Goal: Transaction & Acquisition: Purchase product/service

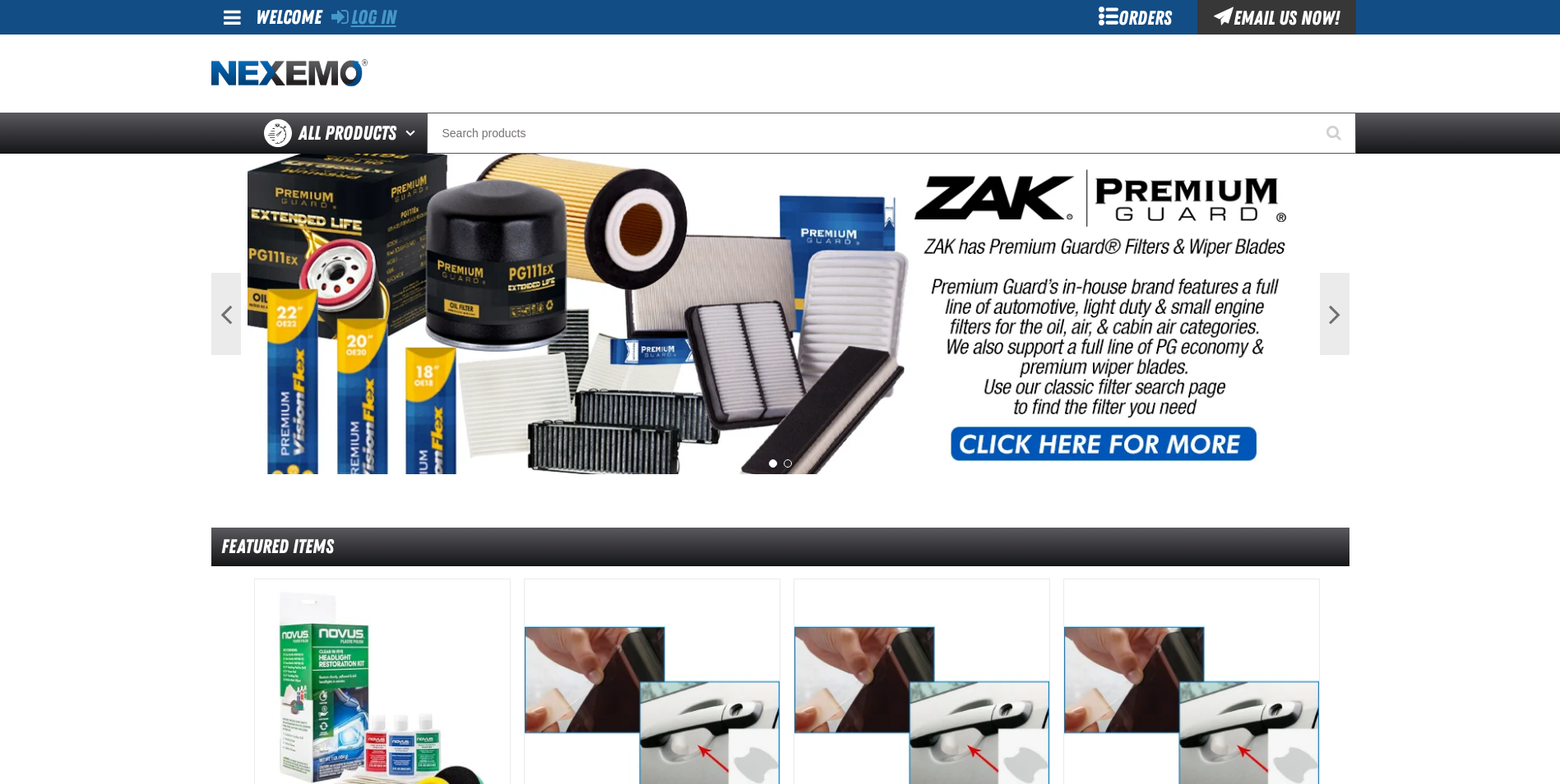
click at [386, 13] on link "Log In" at bounding box center [364, 18] width 65 height 23
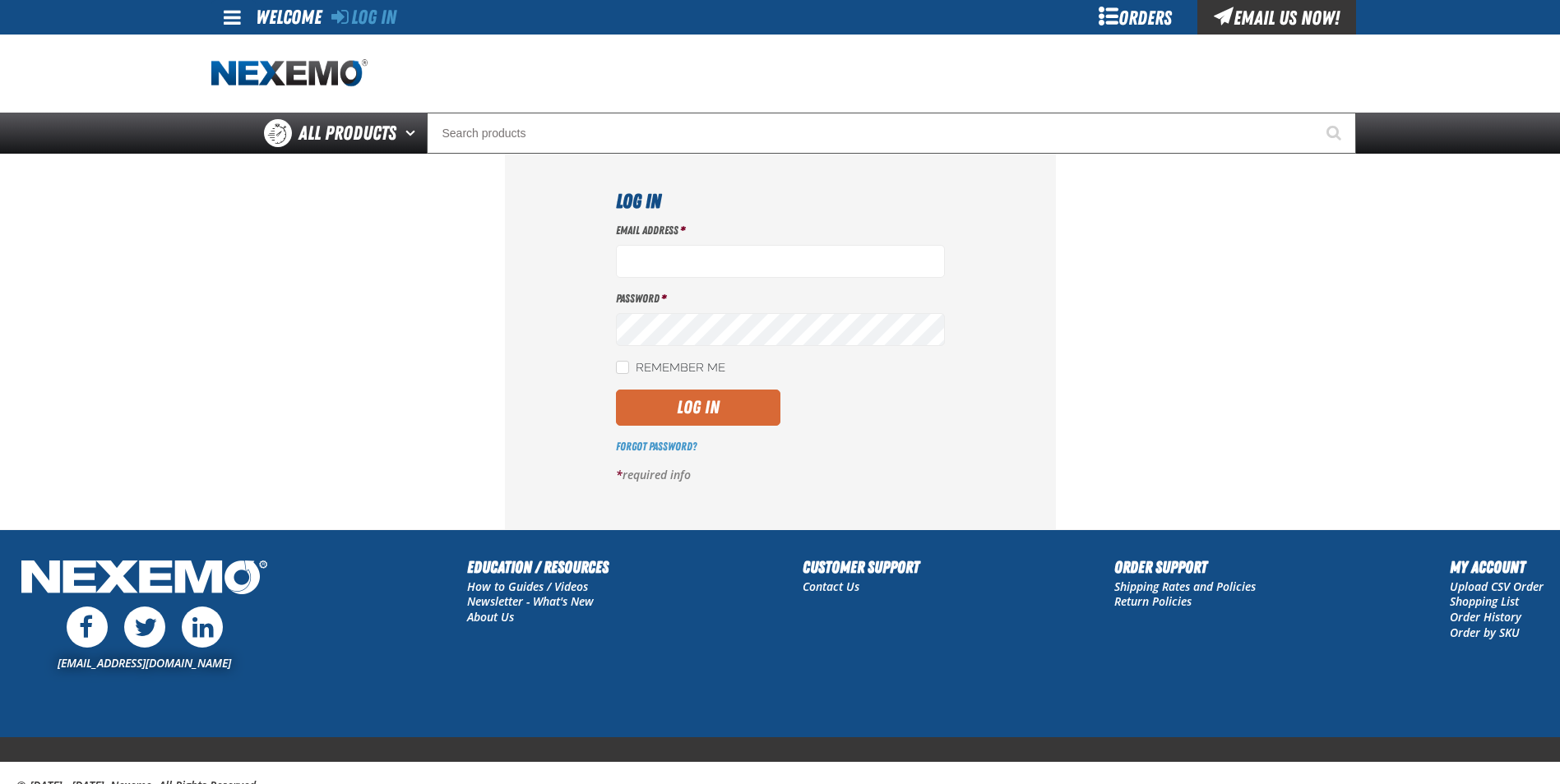
type input "cphillips@vtaig.com"
click at [704, 414] on button "Log In" at bounding box center [698, 407] width 164 height 36
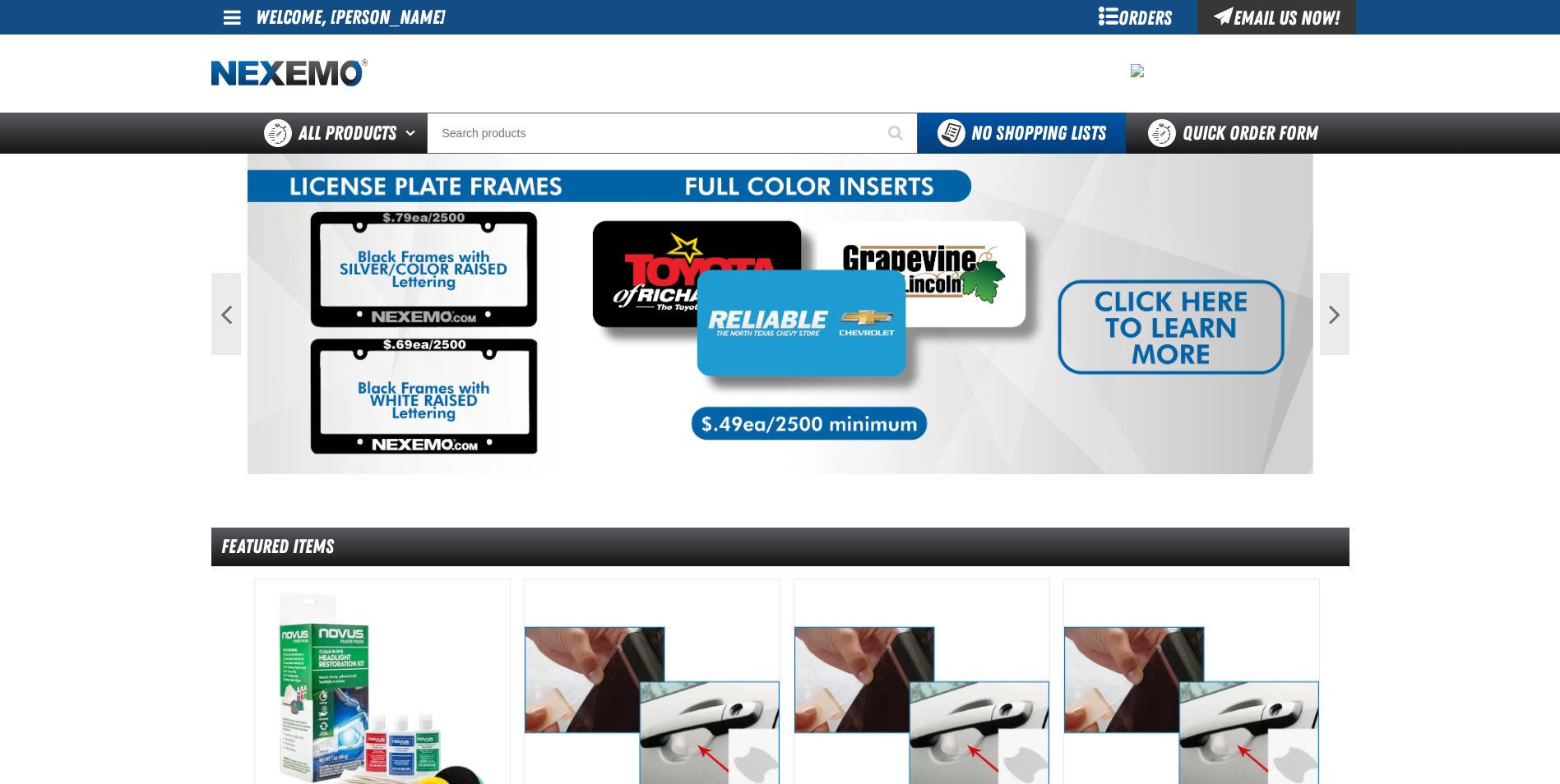
click at [1136, 13] on div "Orders" at bounding box center [1136, 17] width 123 height 34
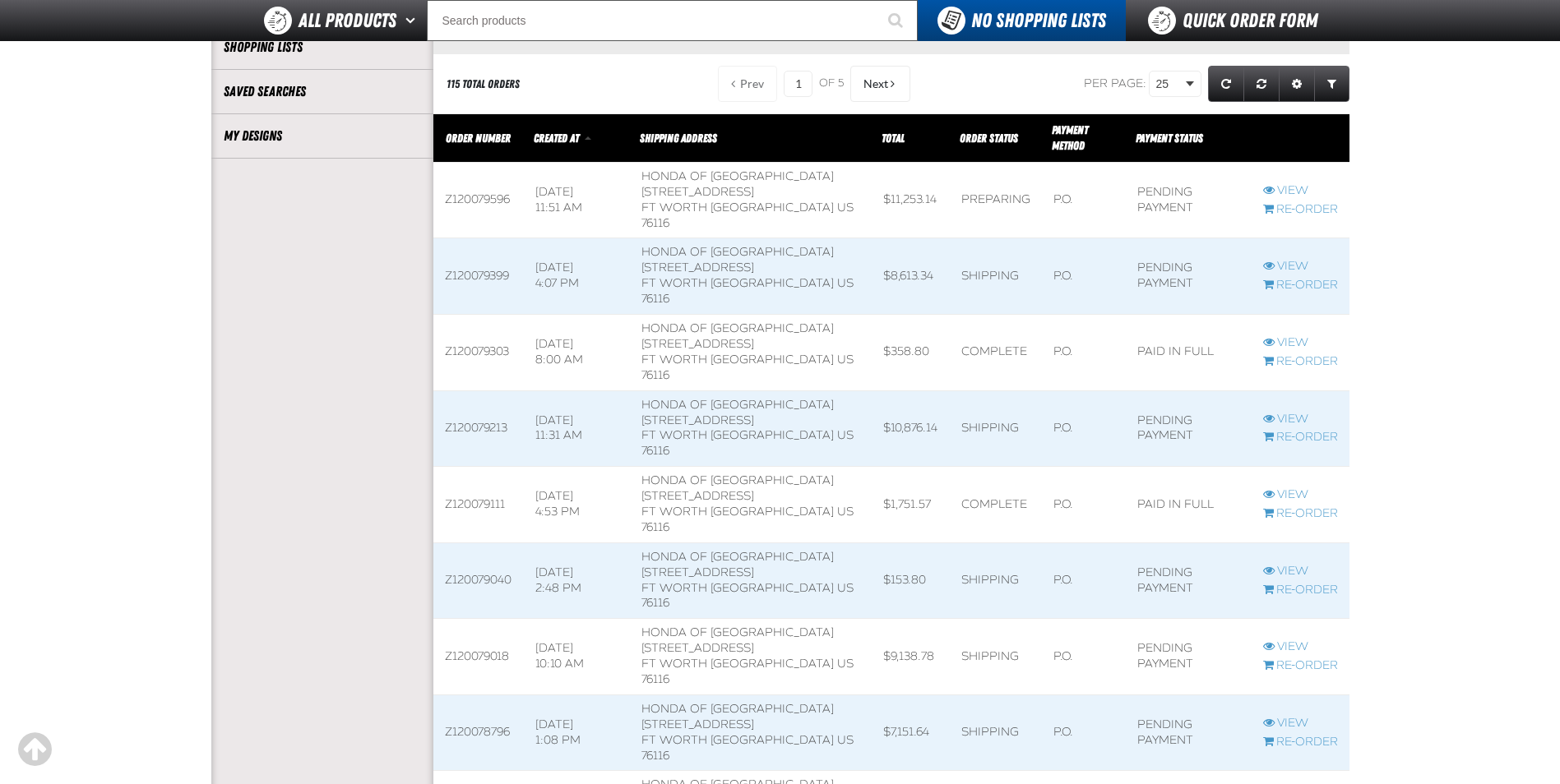
scroll to position [1, 1]
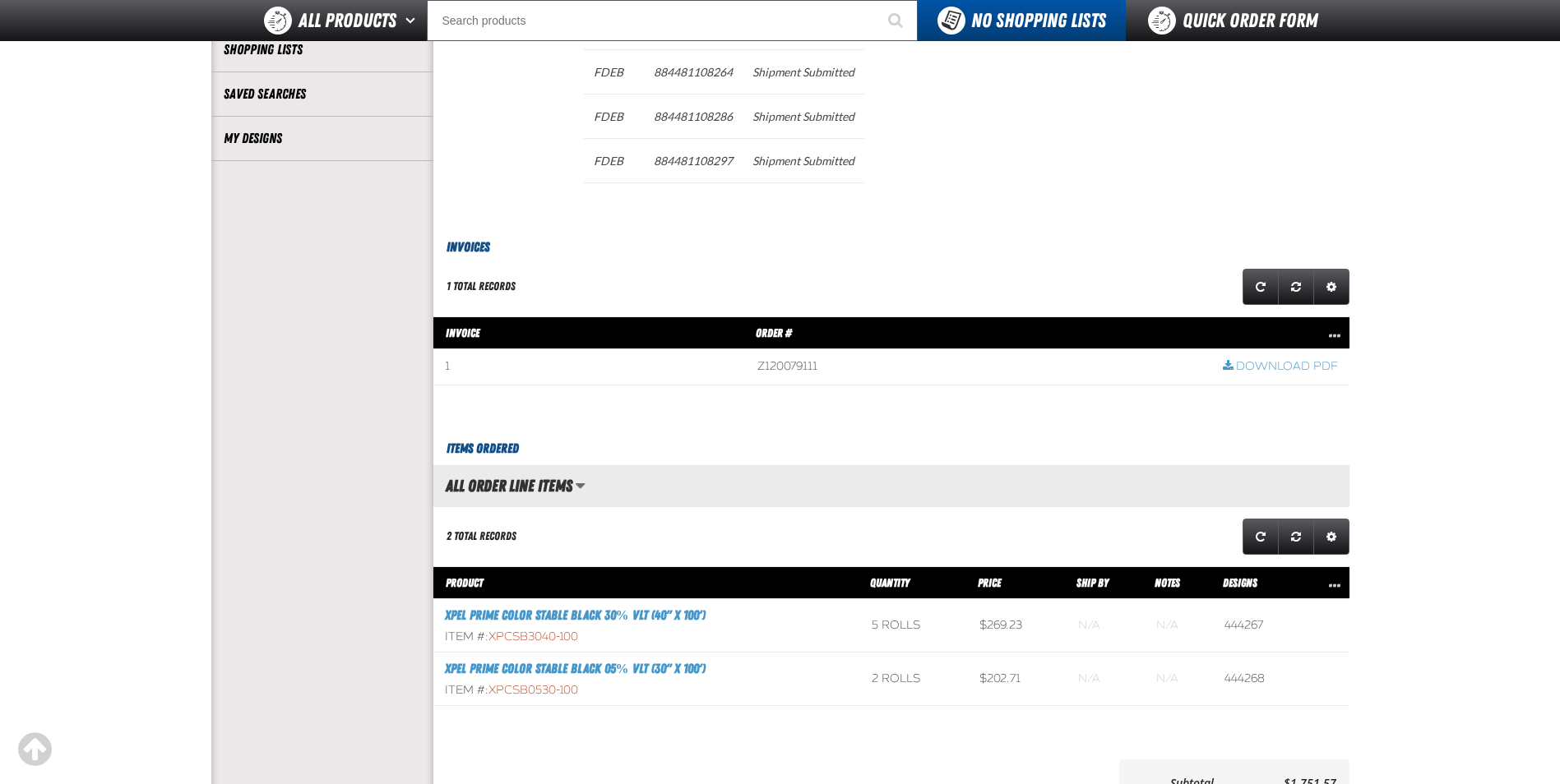
scroll to position [411, 0]
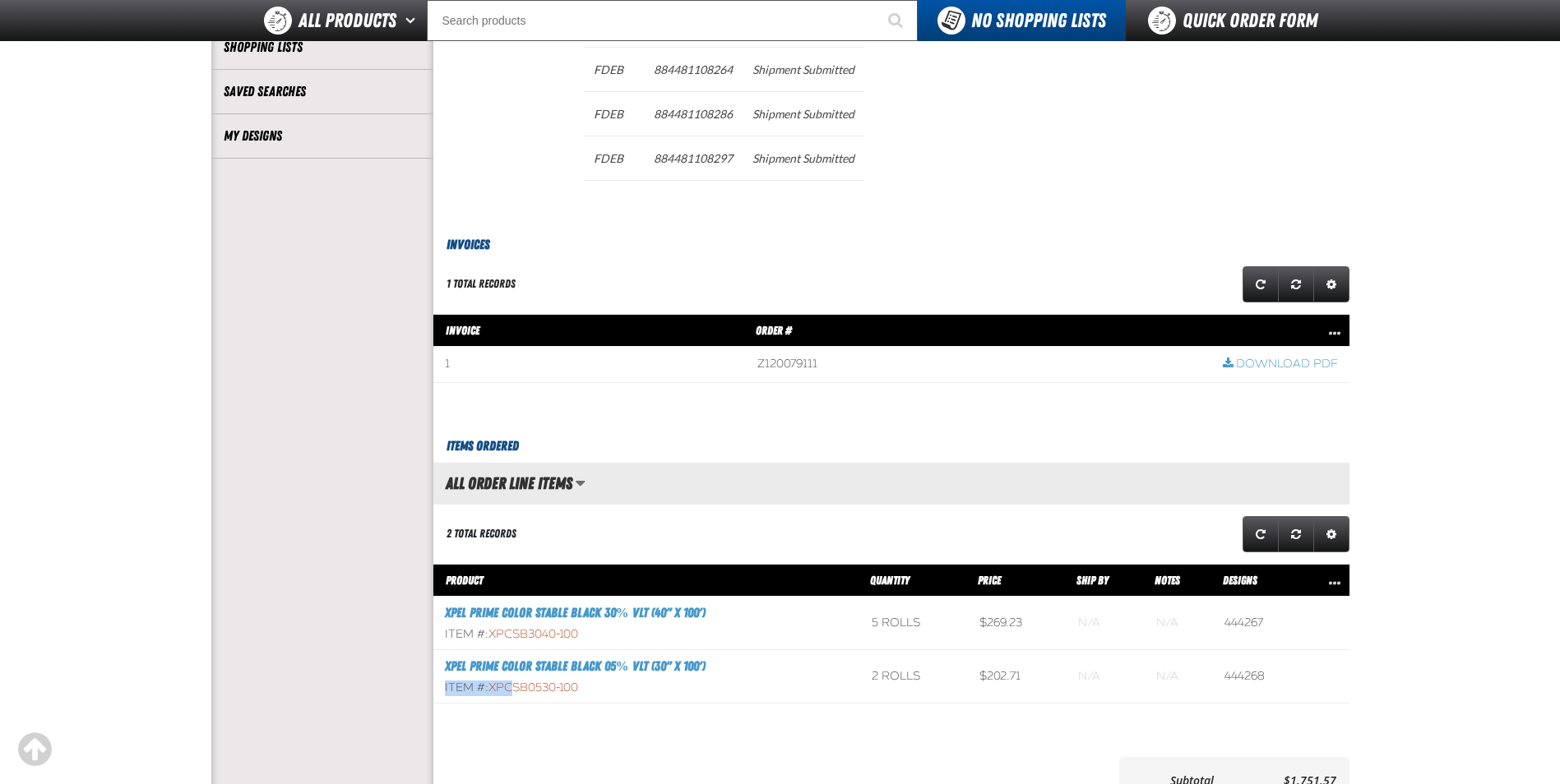
drag, startPoint x: 715, startPoint y: 668, endPoint x: 512, endPoint y: 678, distance: 203.2
click at [512, 678] on td "XPEL PRIME Color Stable Black 05% VLT (30" x 100') Item #: XPCSB0530-100" at bounding box center [646, 676] width 426 height 54
drag, startPoint x: 512, startPoint y: 678, endPoint x: 585, endPoint y: 691, distance: 74.1
click at [586, 691] on div "Item #: XPCSB0530-100" at bounding box center [646, 688] width 404 height 16
drag, startPoint x: 585, startPoint y: 691, endPoint x: 493, endPoint y: 688, distance: 92.0
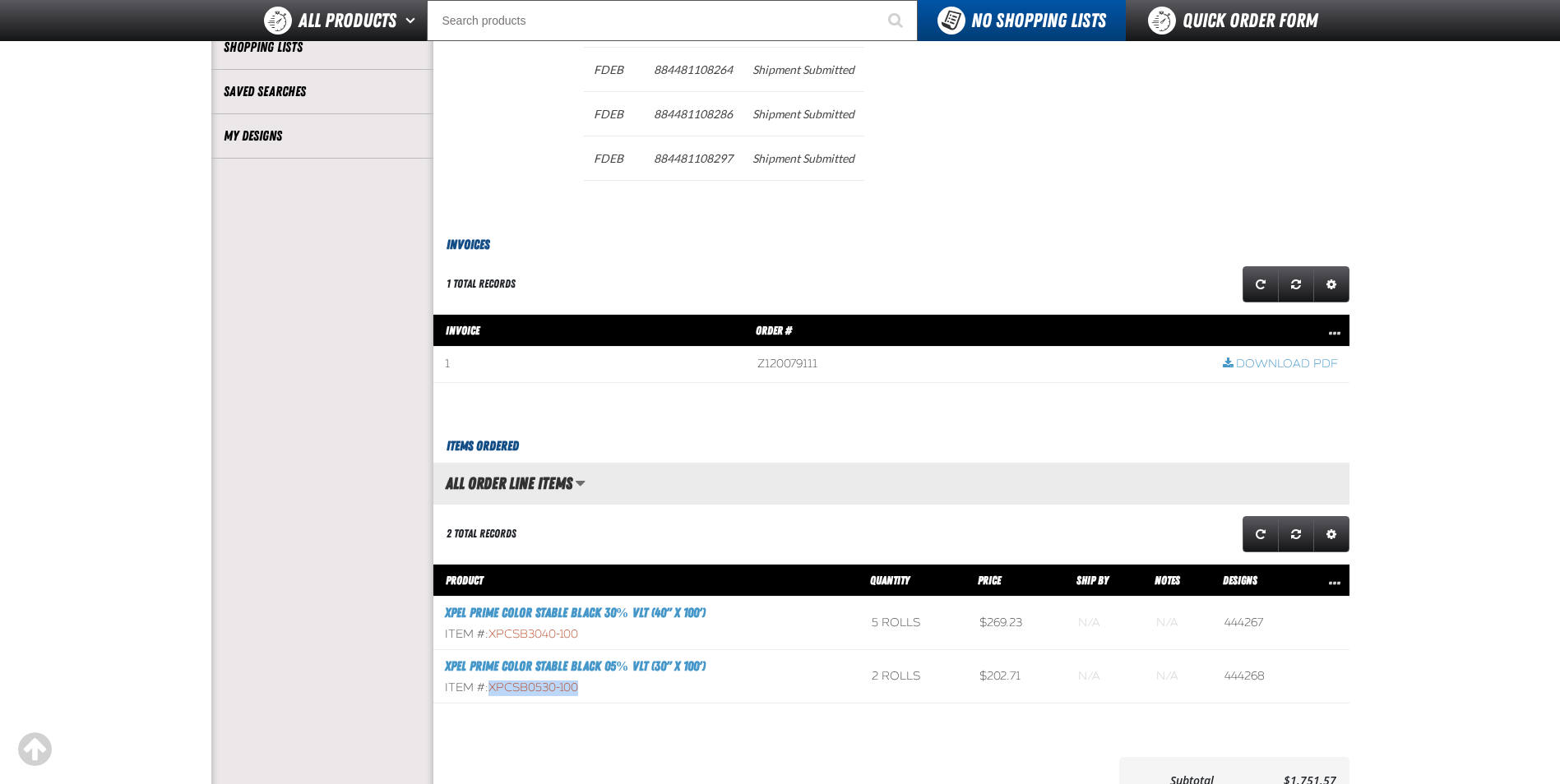
click at [493, 688] on div "Item #: XPCSB0530-100" at bounding box center [646, 688] width 404 height 16
copy span "XPCSB0530-100"
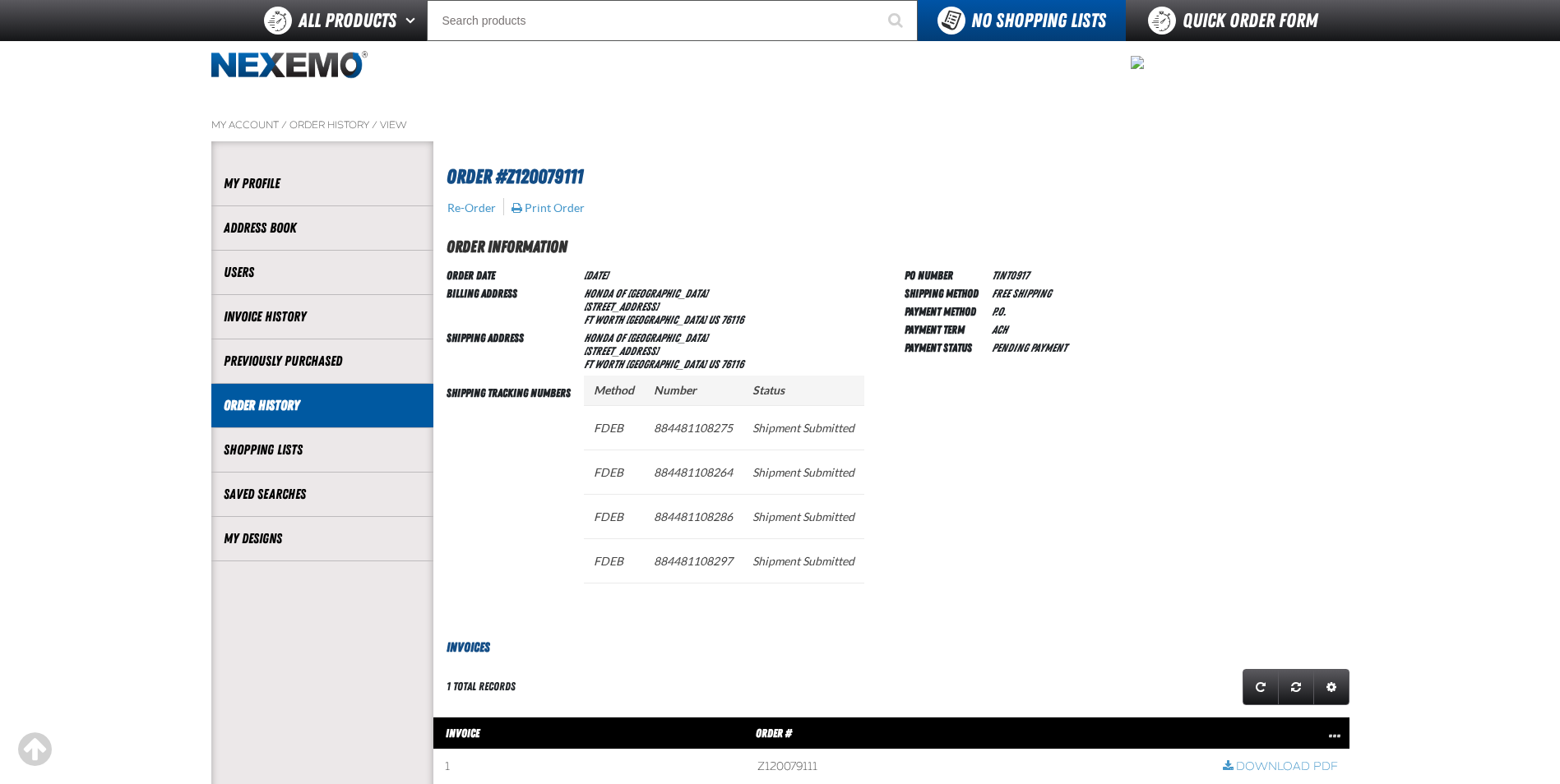
scroll to position [0, 0]
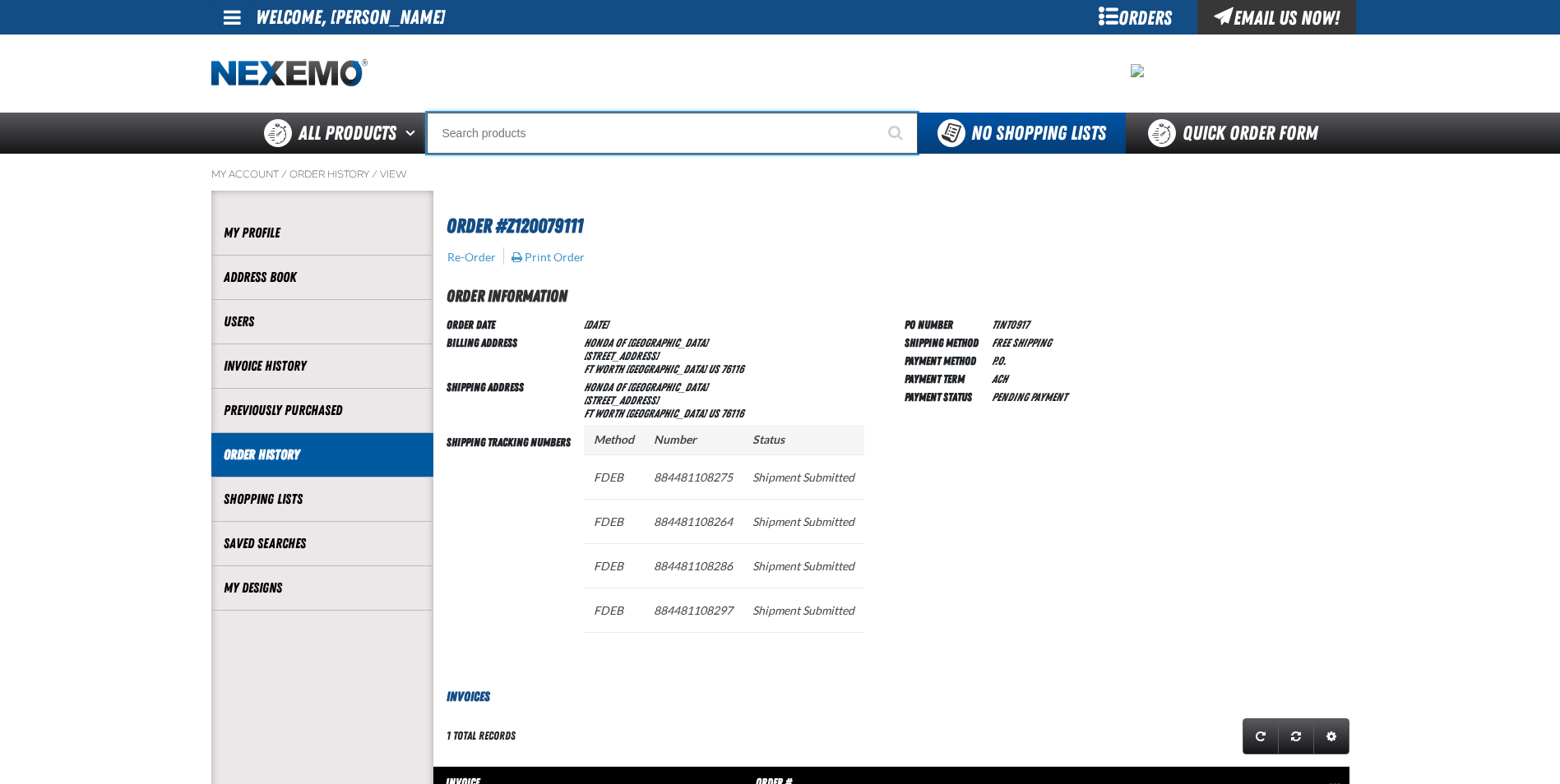
paste input "XPCSB0530-100"
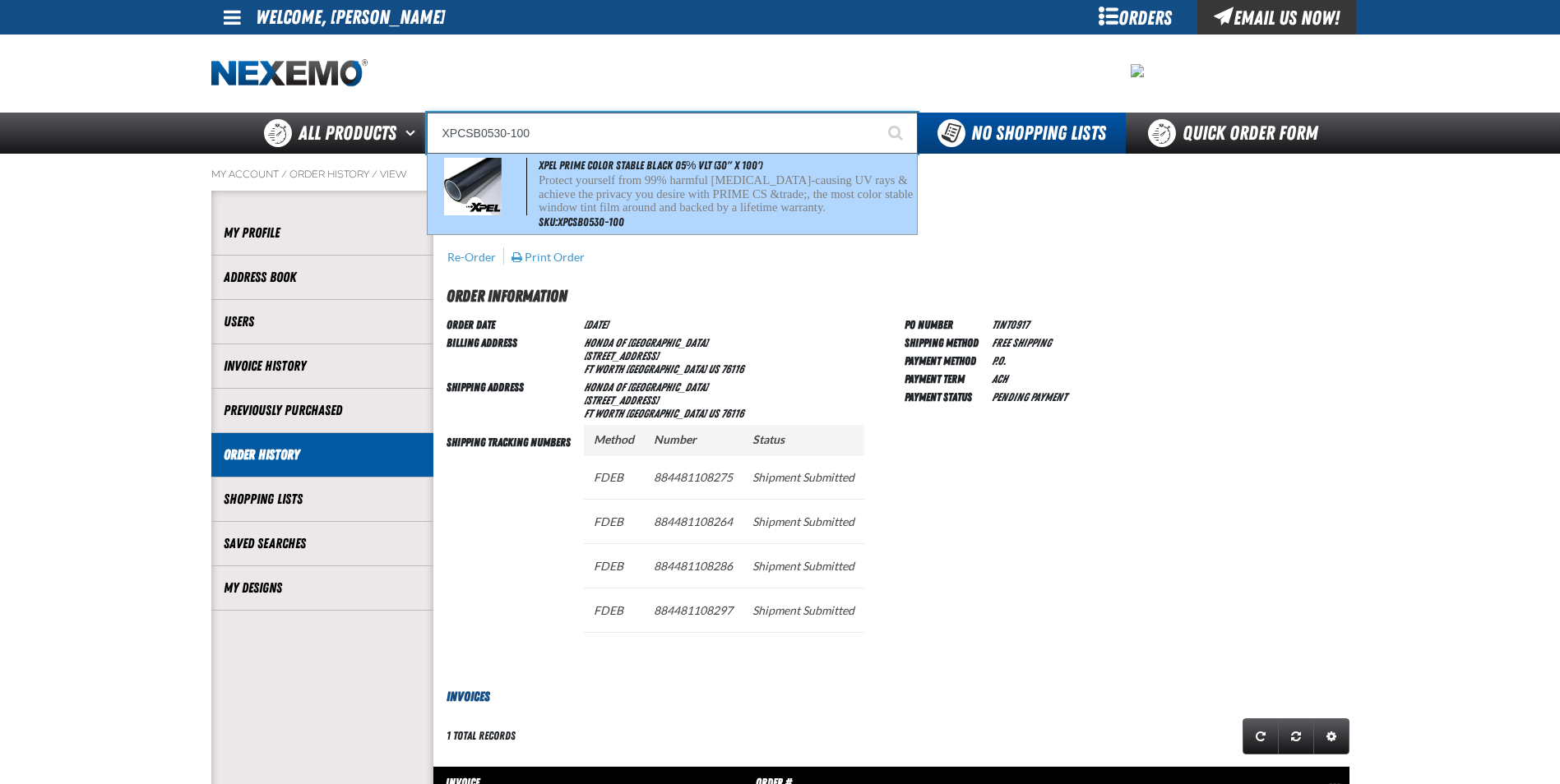
click at [831, 188] on p "Protect yourself from 99% harmful [MEDICAL_DATA]-causing UV rays & achieve the …" at bounding box center [726, 194] width 375 height 41
type input "XPEL PRIME Color Stable Black 05% VLT (30" x 100')"
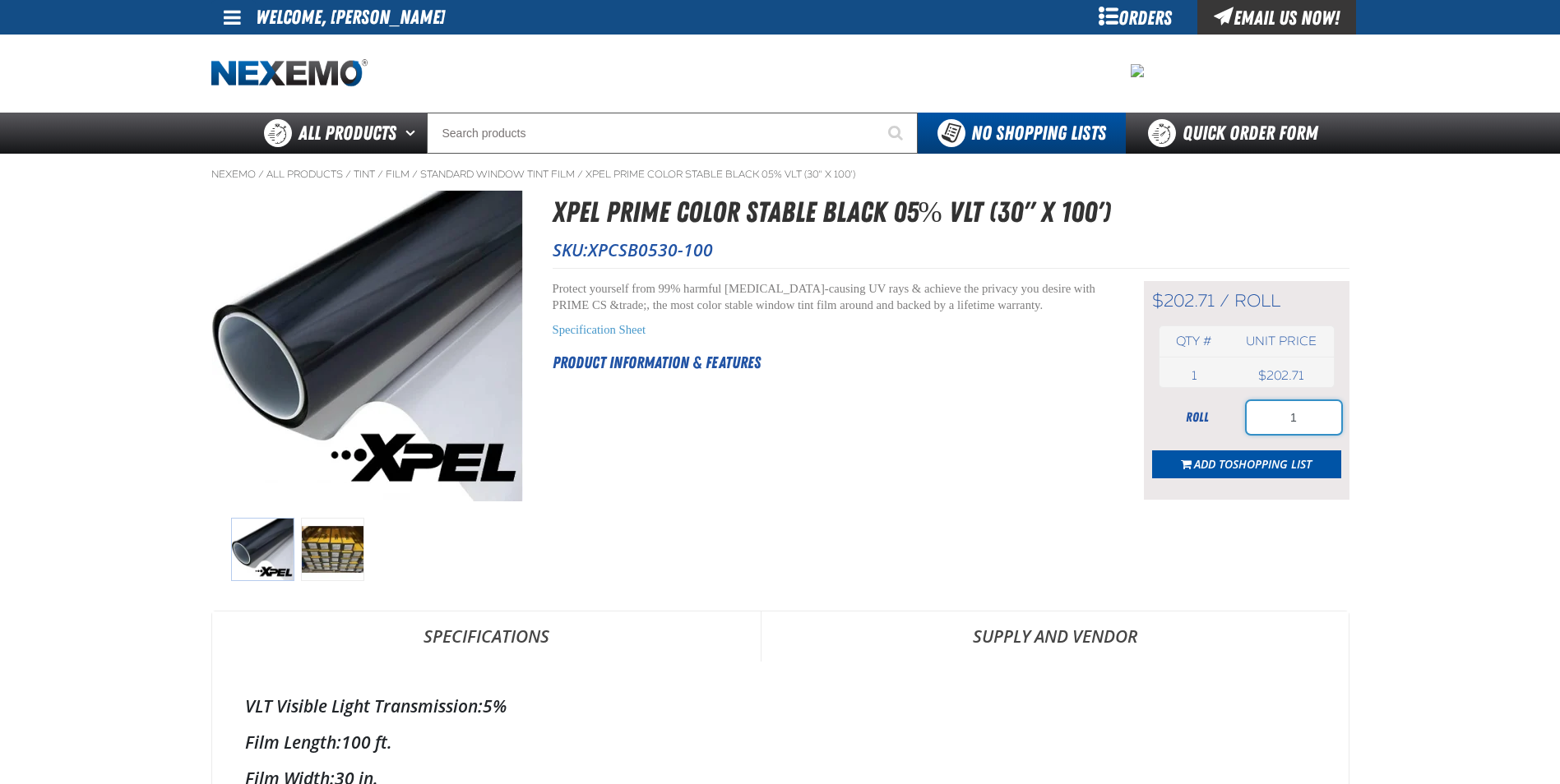
drag, startPoint x: 1304, startPoint y: 428, endPoint x: 1256, endPoint y: 417, distance: 49.2
click at [1264, 425] on input "1" at bounding box center [1293, 417] width 95 height 33
type input "6"
click at [1282, 469] on span "Shopping List" at bounding box center [1271, 464] width 79 height 16
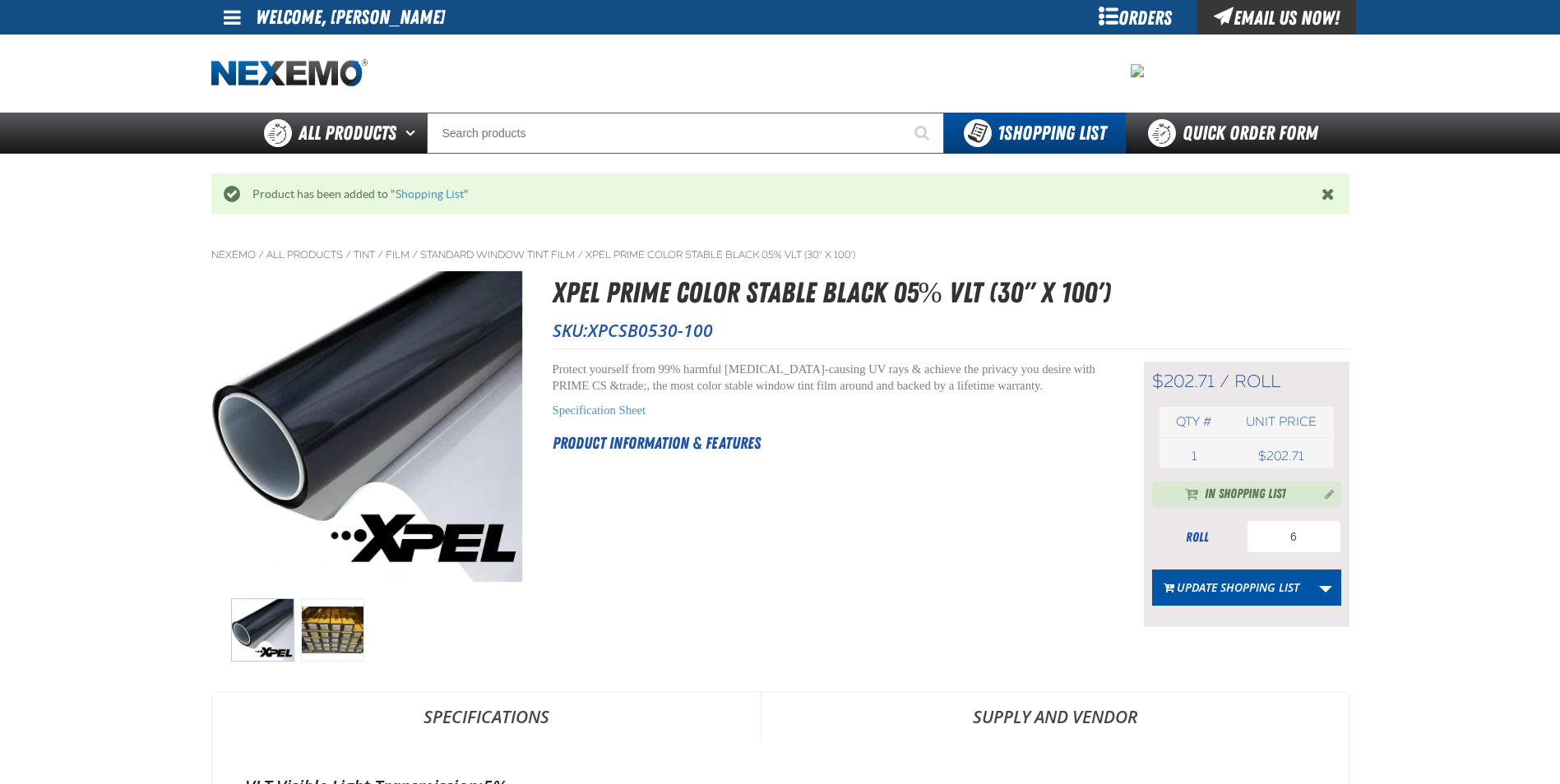
click at [1118, 13] on div "Orders" at bounding box center [1136, 17] width 123 height 34
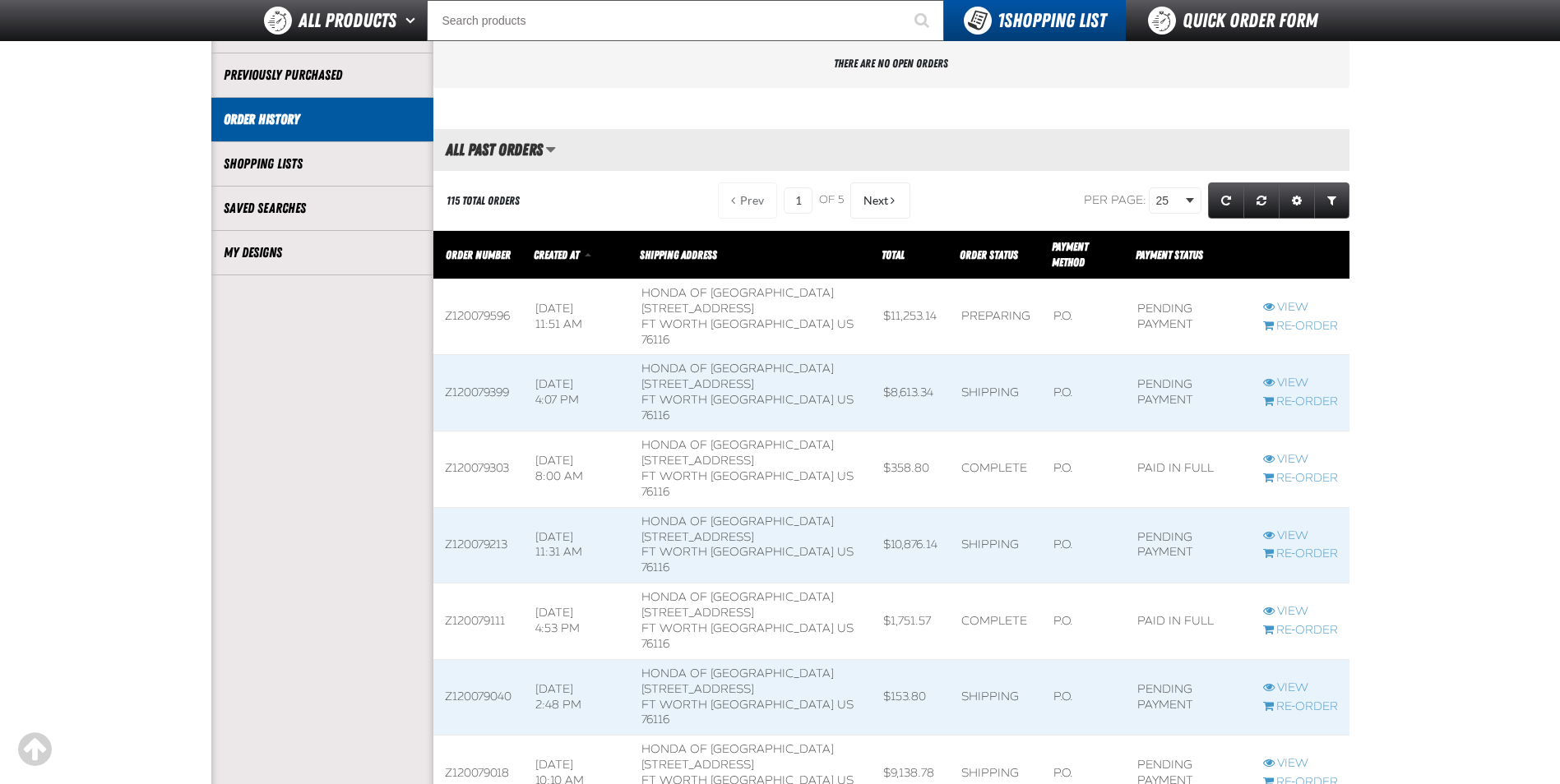
scroll to position [411, 0]
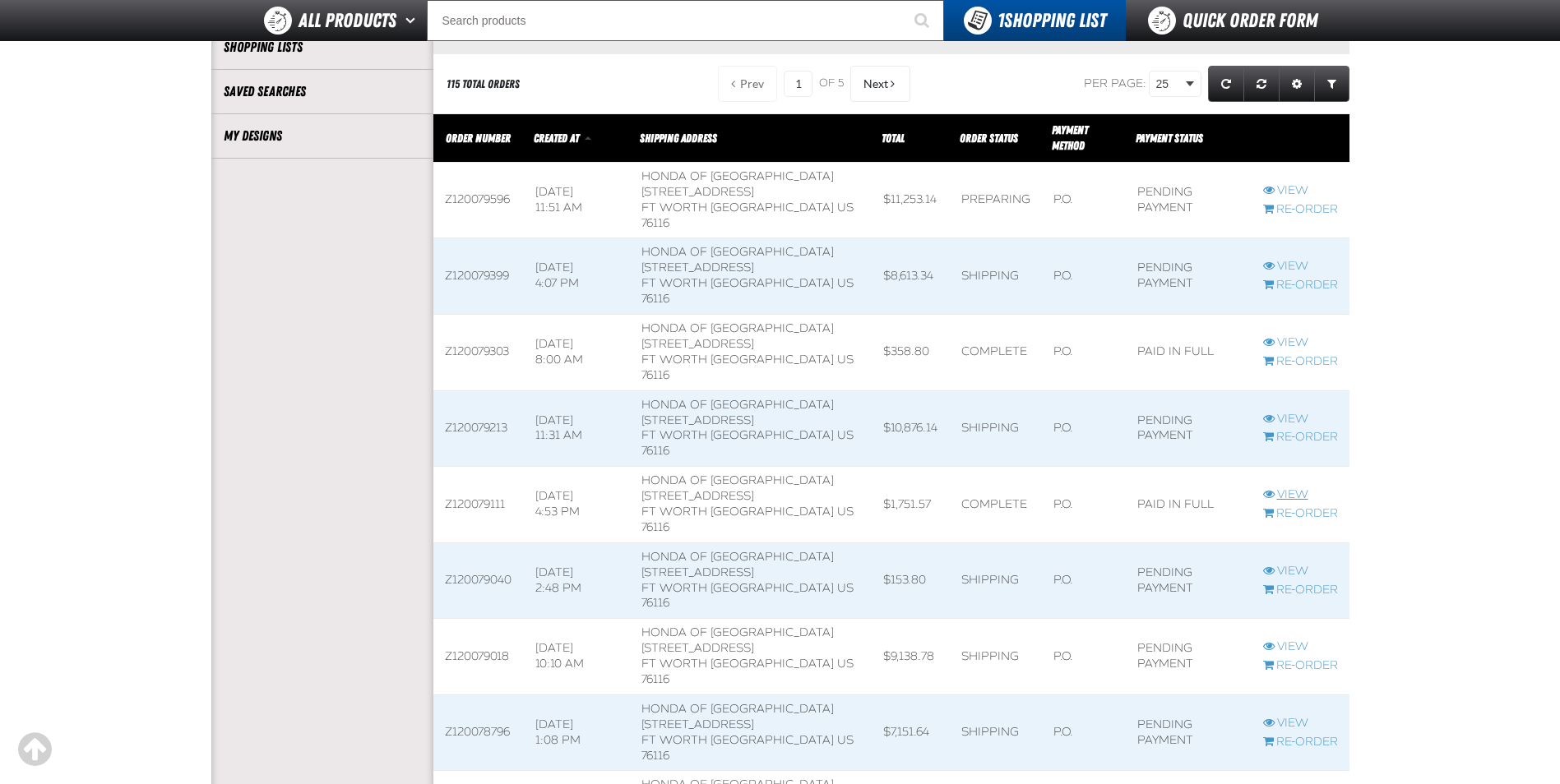
click at [1292, 497] on link "View" at bounding box center [1300, 495] width 74 height 16
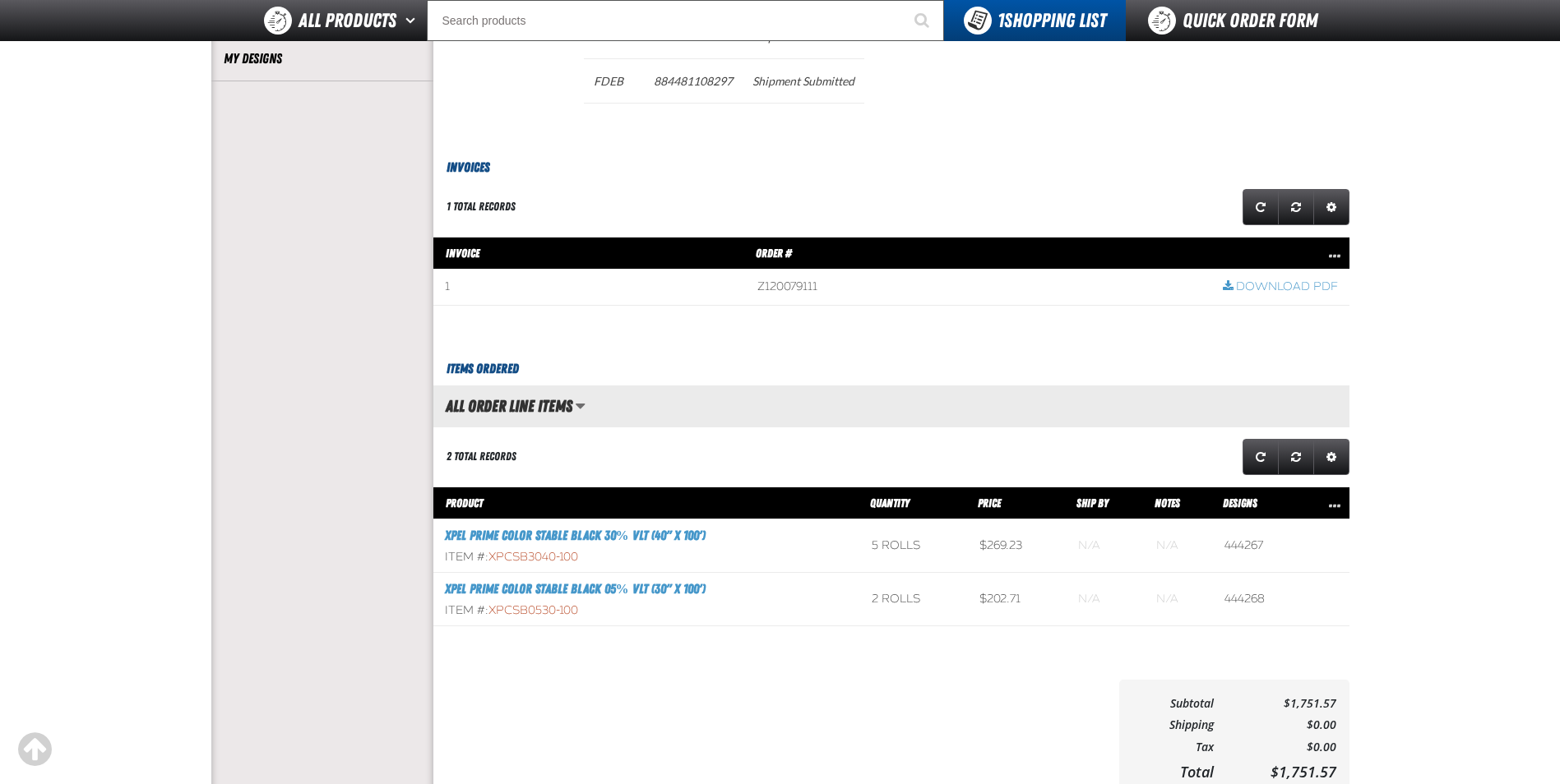
scroll to position [493, 0]
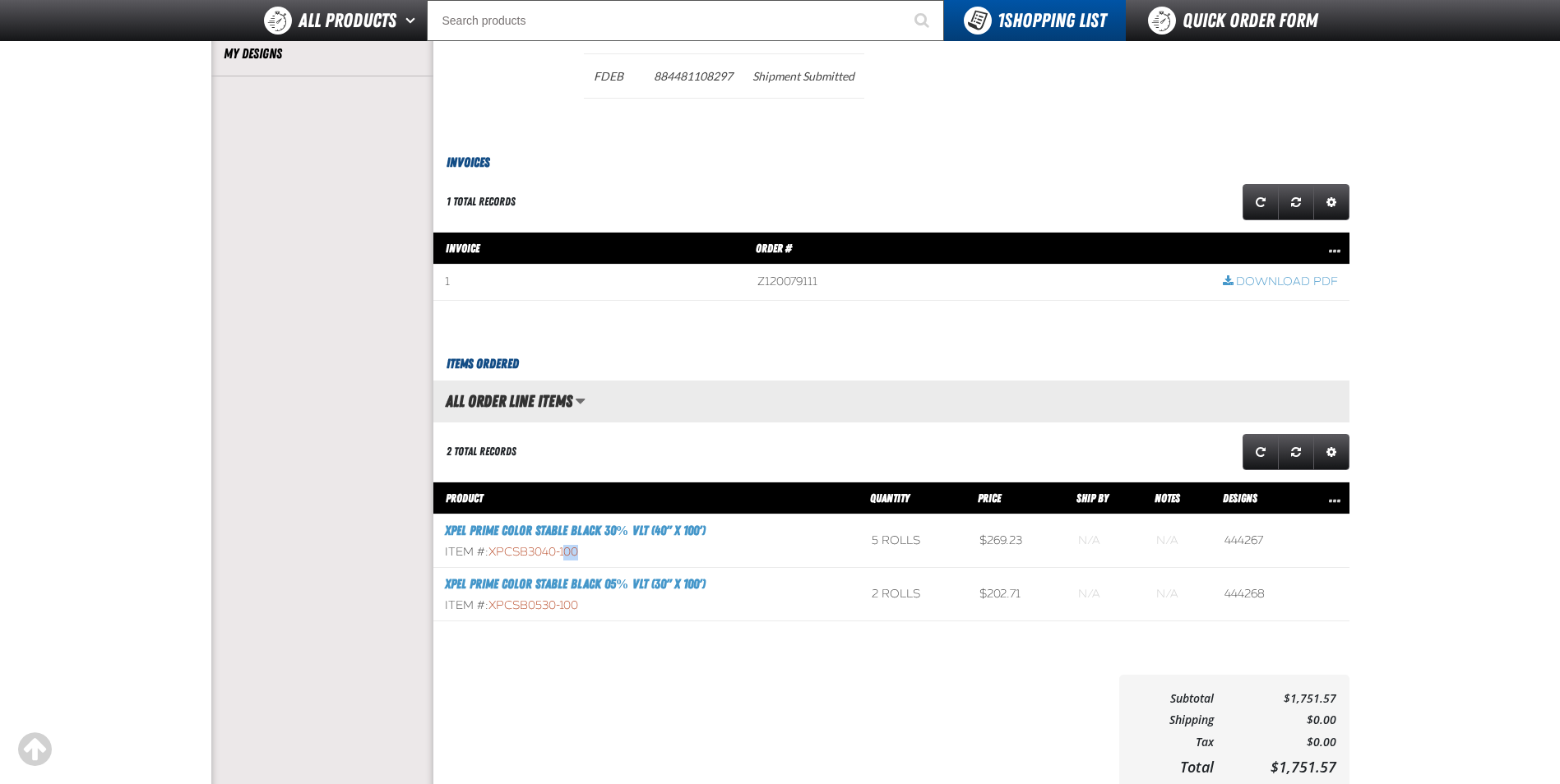
drag, startPoint x: 601, startPoint y: 556, endPoint x: 567, endPoint y: 552, distance: 34.2
click at [567, 552] on div "Item #: XPCSB3040-100" at bounding box center [646, 552] width 404 height 16
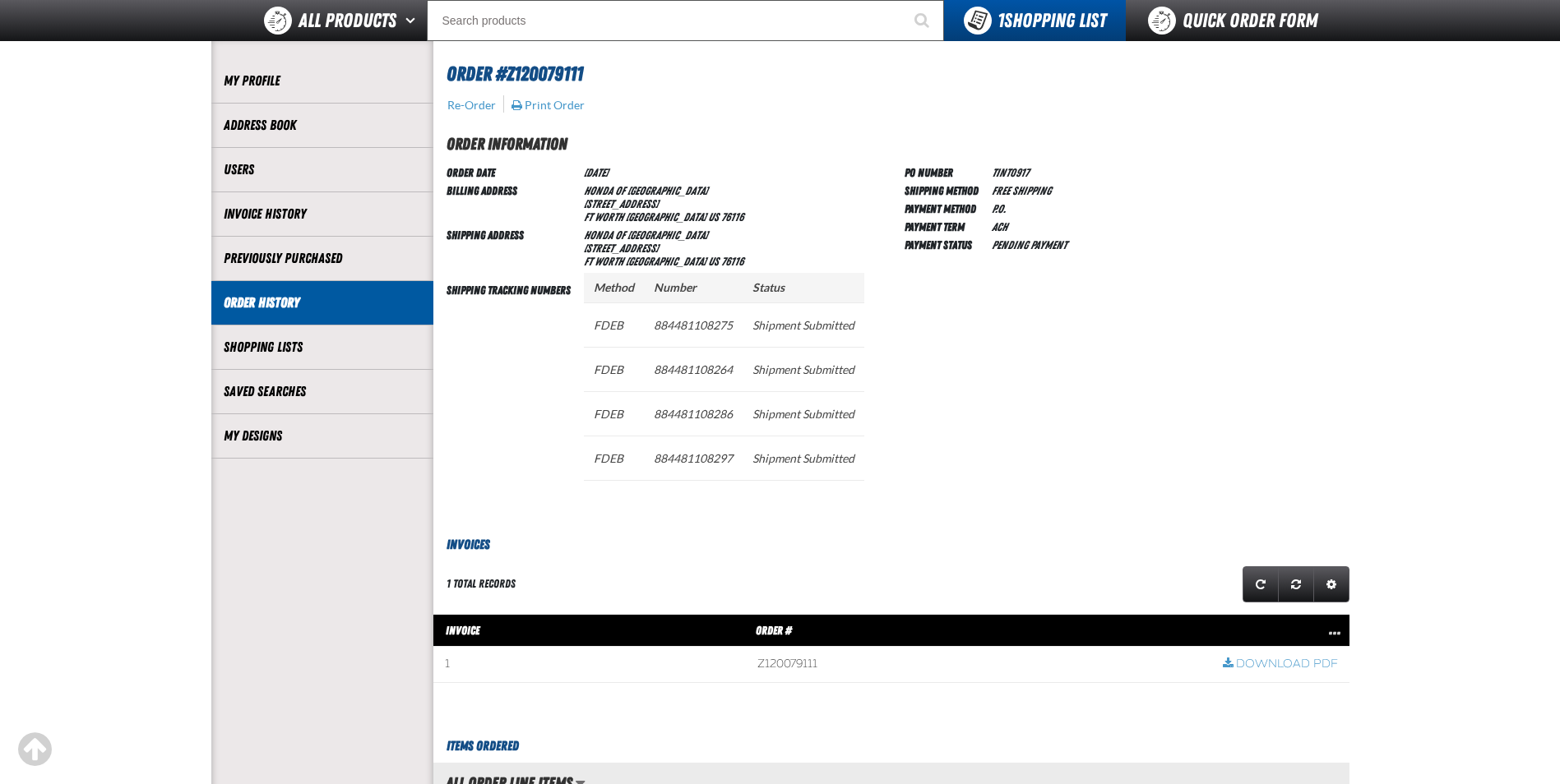
scroll to position [0, 0]
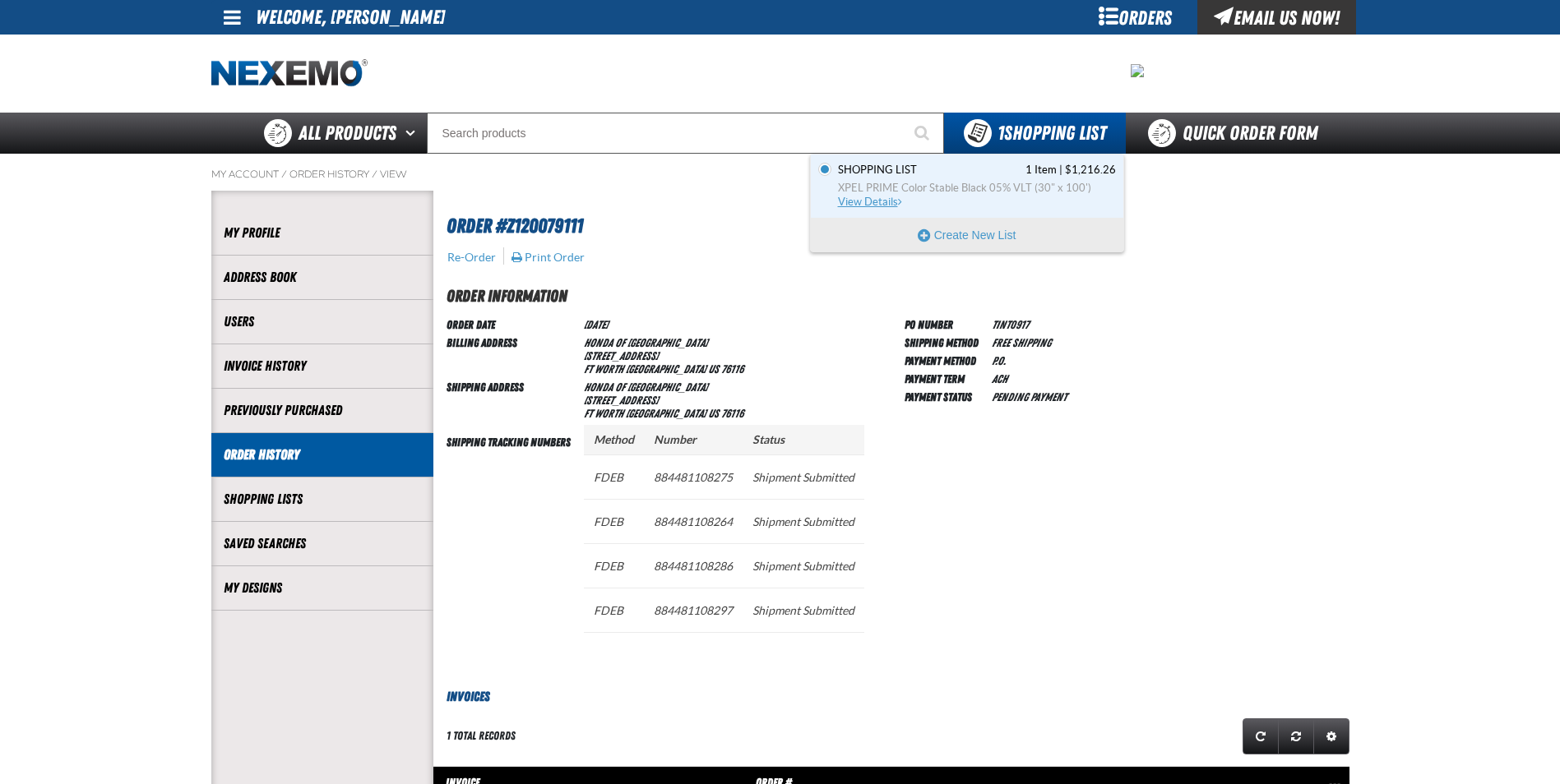
click at [978, 189] on span "XPEL PRIME Color Stable Black 05% VLT (30" x 100')" at bounding box center [977, 188] width 278 height 15
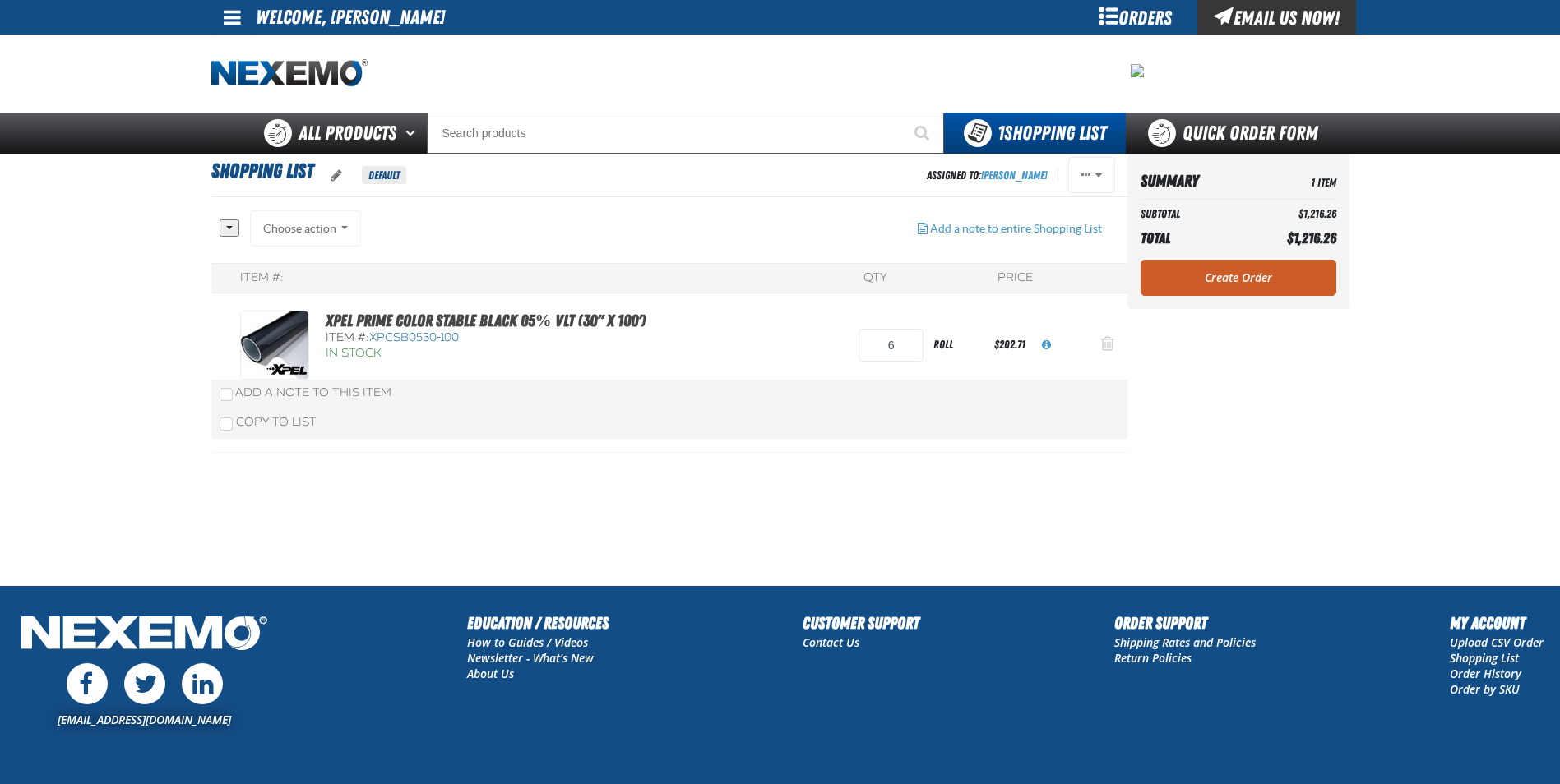
click at [1103, 340] on span "Action Remove XPEL PRIME Color Stable Black 05% VLT (30&quot; x 100&#039;) from…" at bounding box center [1107, 343] width 13 height 17
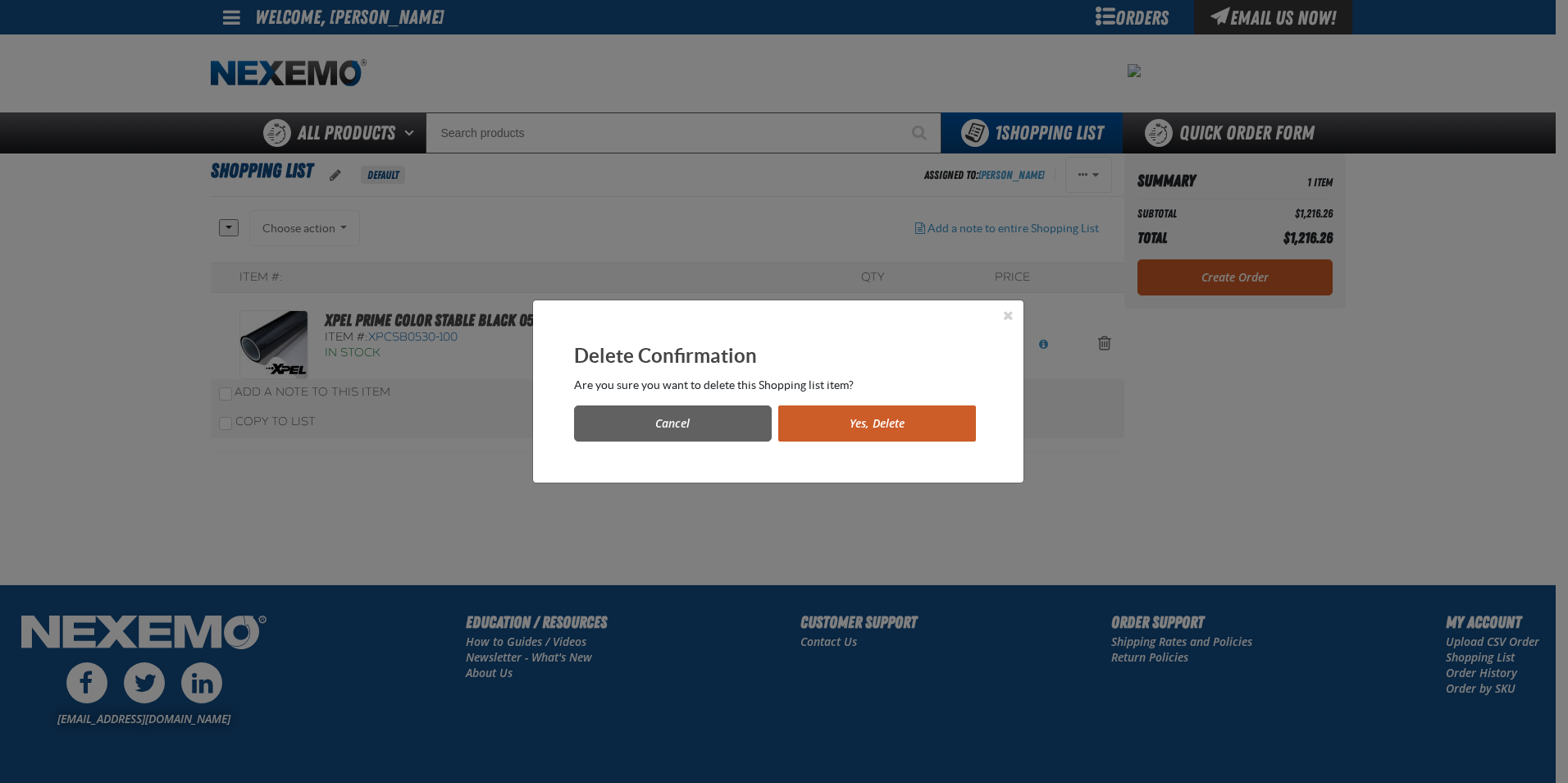
click at [835, 425] on button "Yes, Delete" at bounding box center [877, 423] width 198 height 36
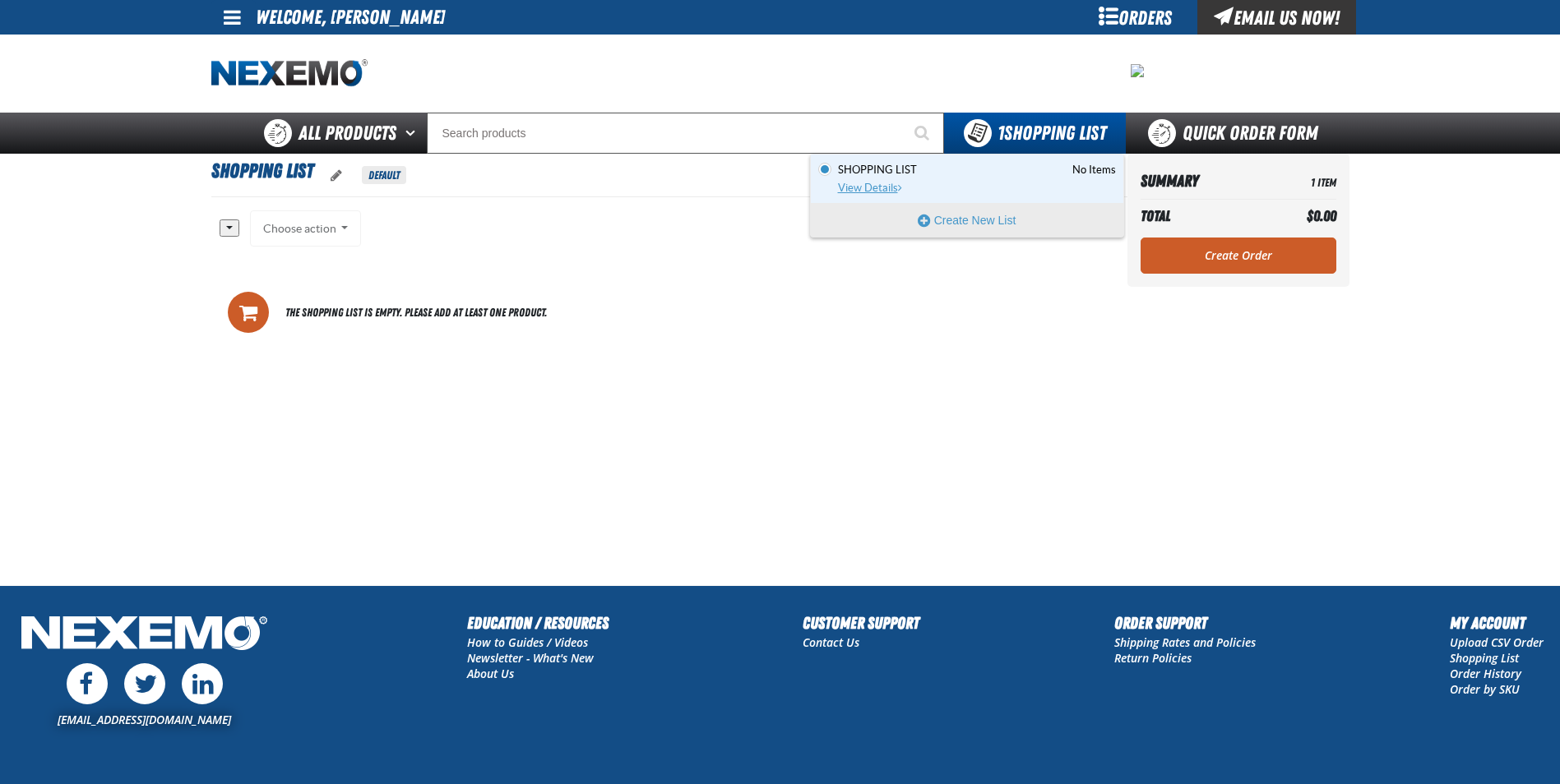
click at [900, 190] on span "Shopping List is empty. View Details" at bounding box center [900, 188] width 4 height 11
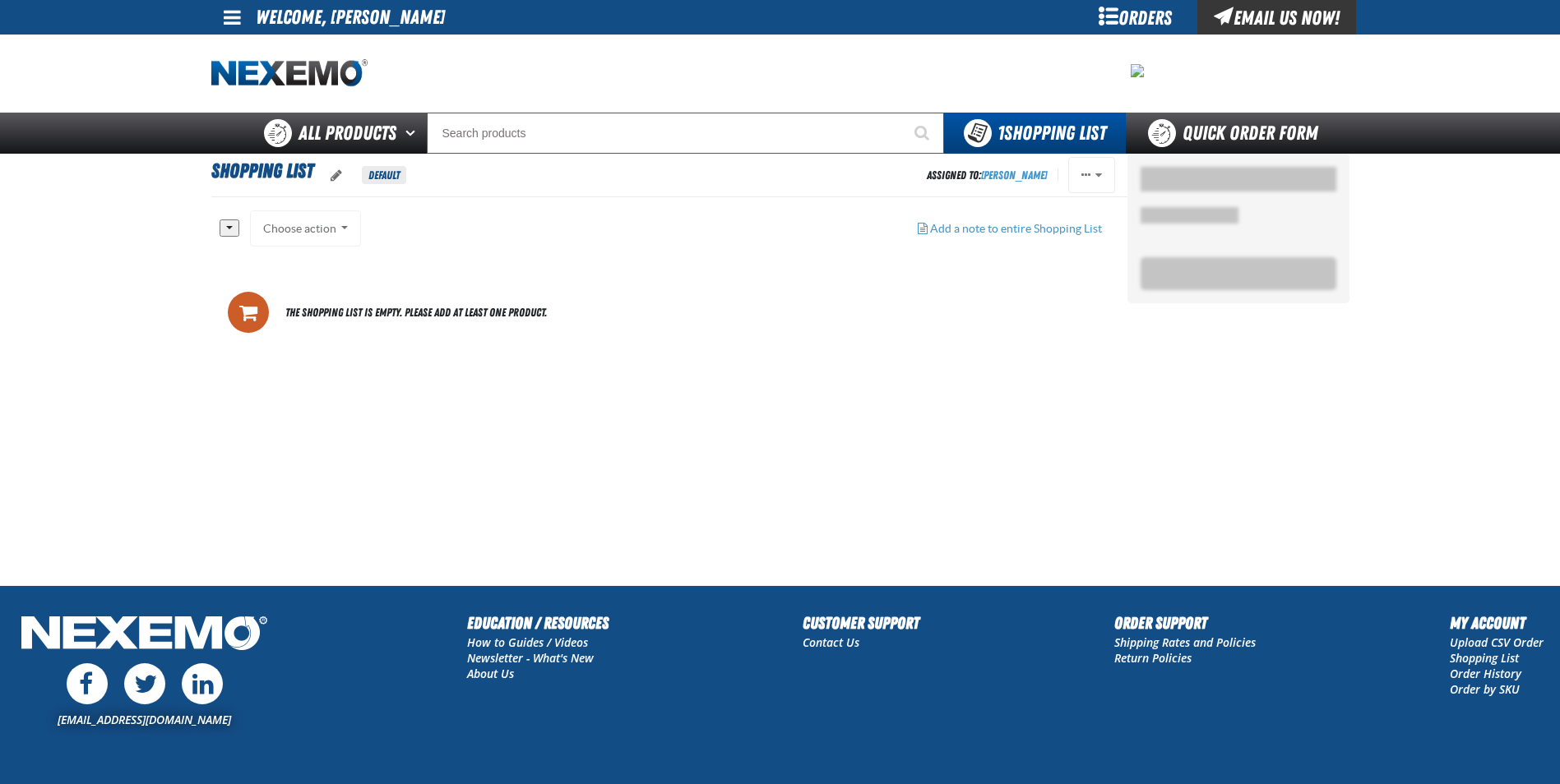
click at [1156, 23] on div "Orders" at bounding box center [1136, 17] width 123 height 34
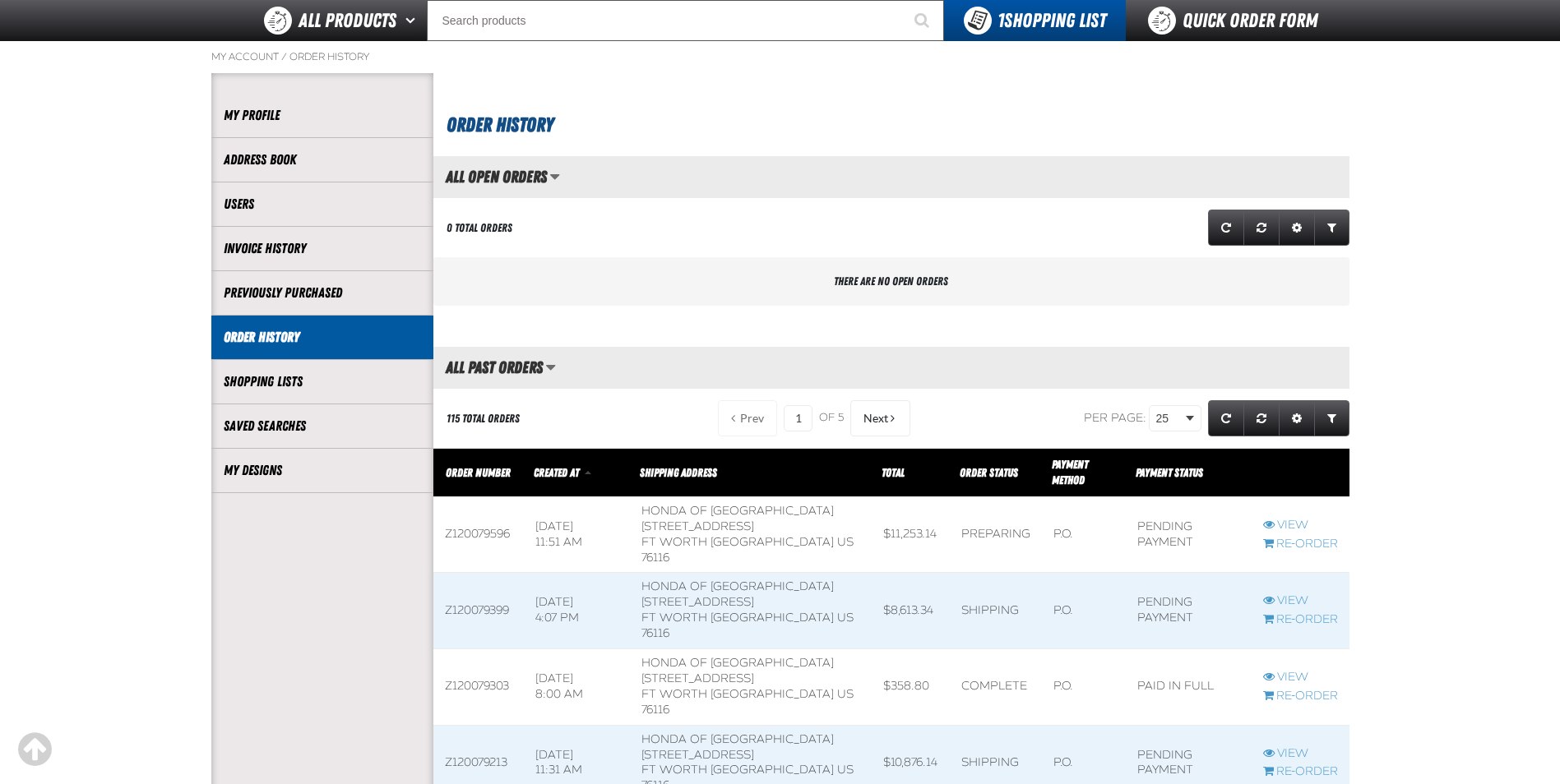
scroll to position [246, 0]
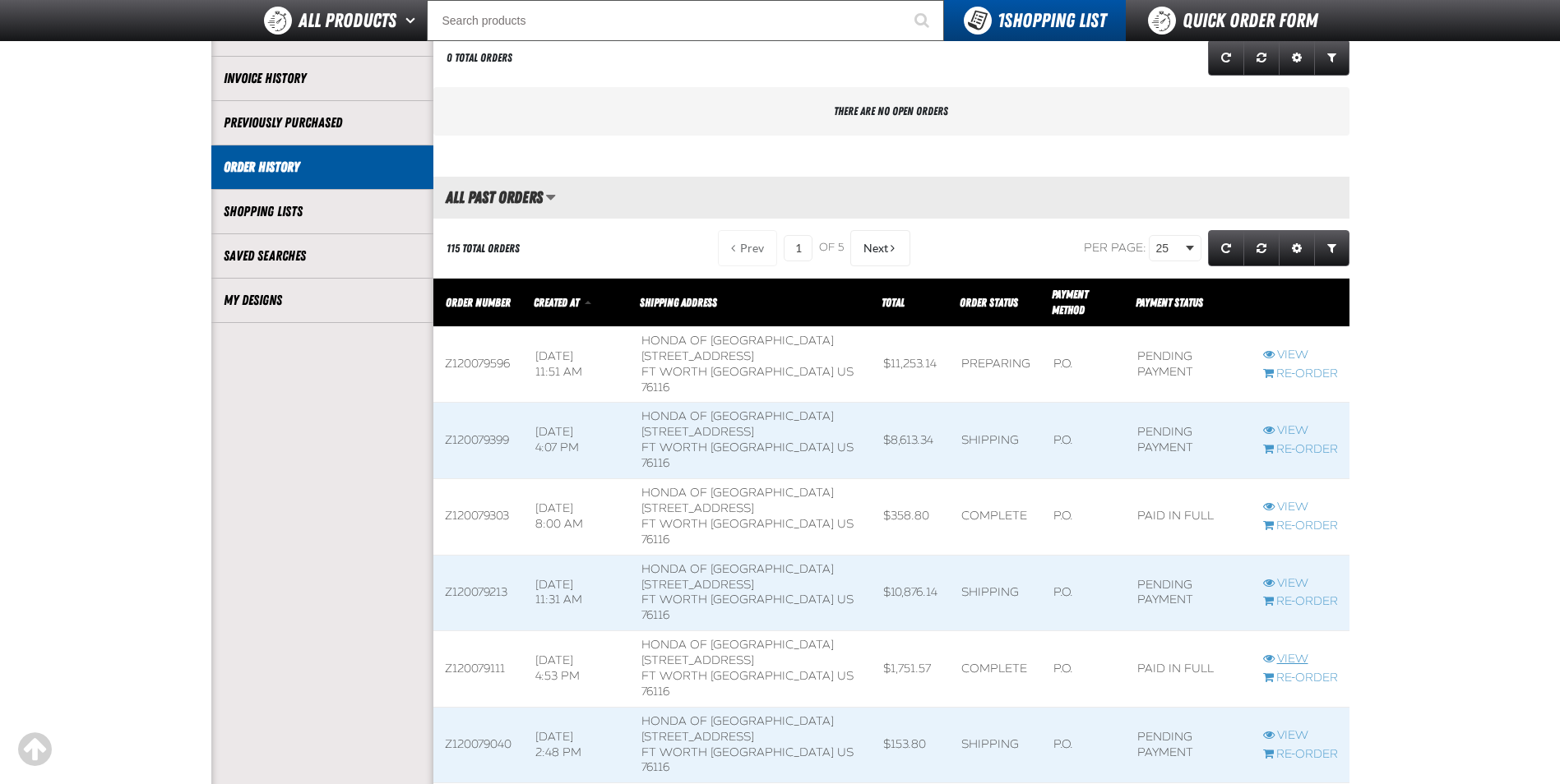
click at [1280, 658] on link "View" at bounding box center [1300, 660] width 74 height 16
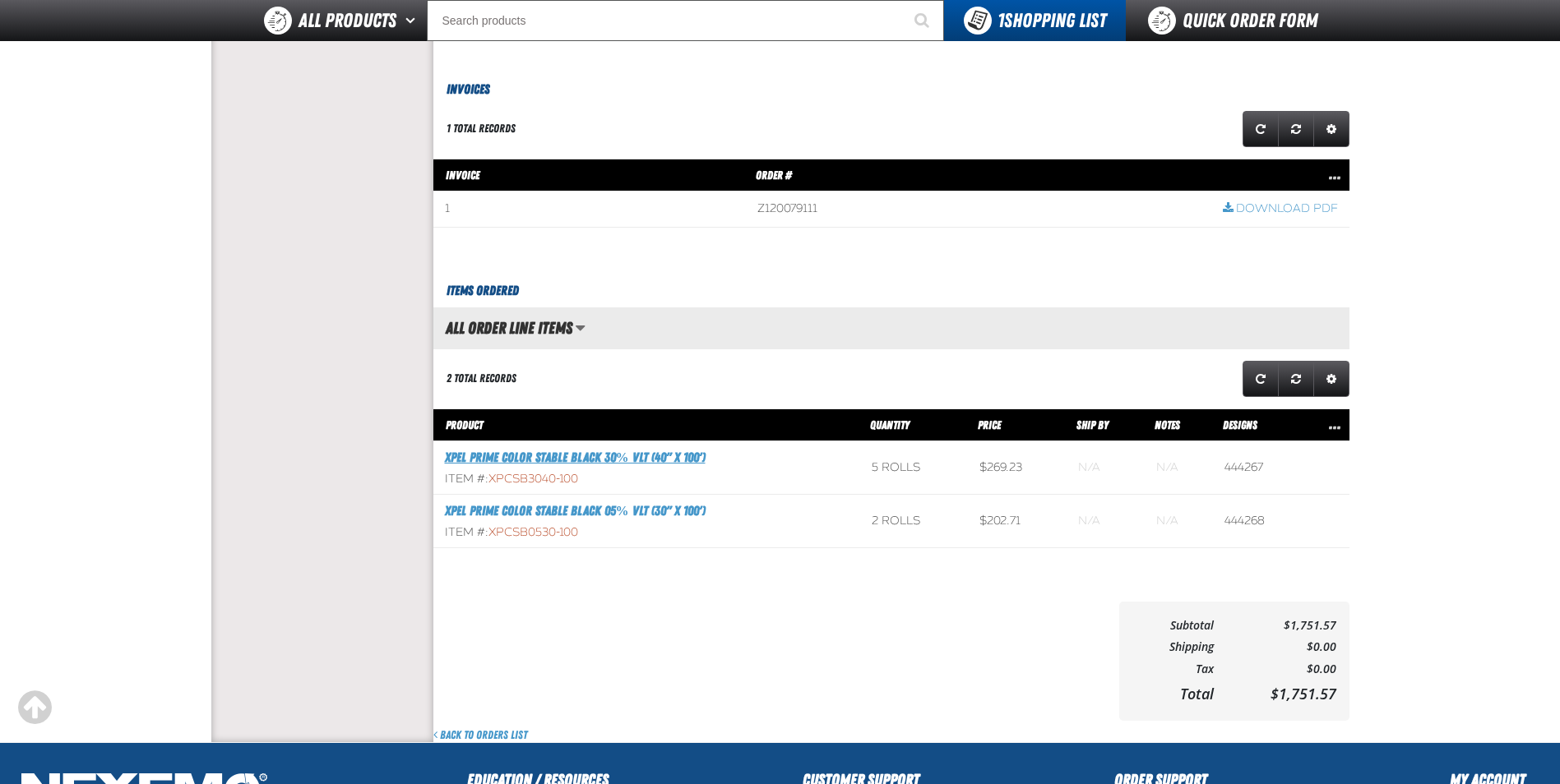
scroll to position [575, 0]
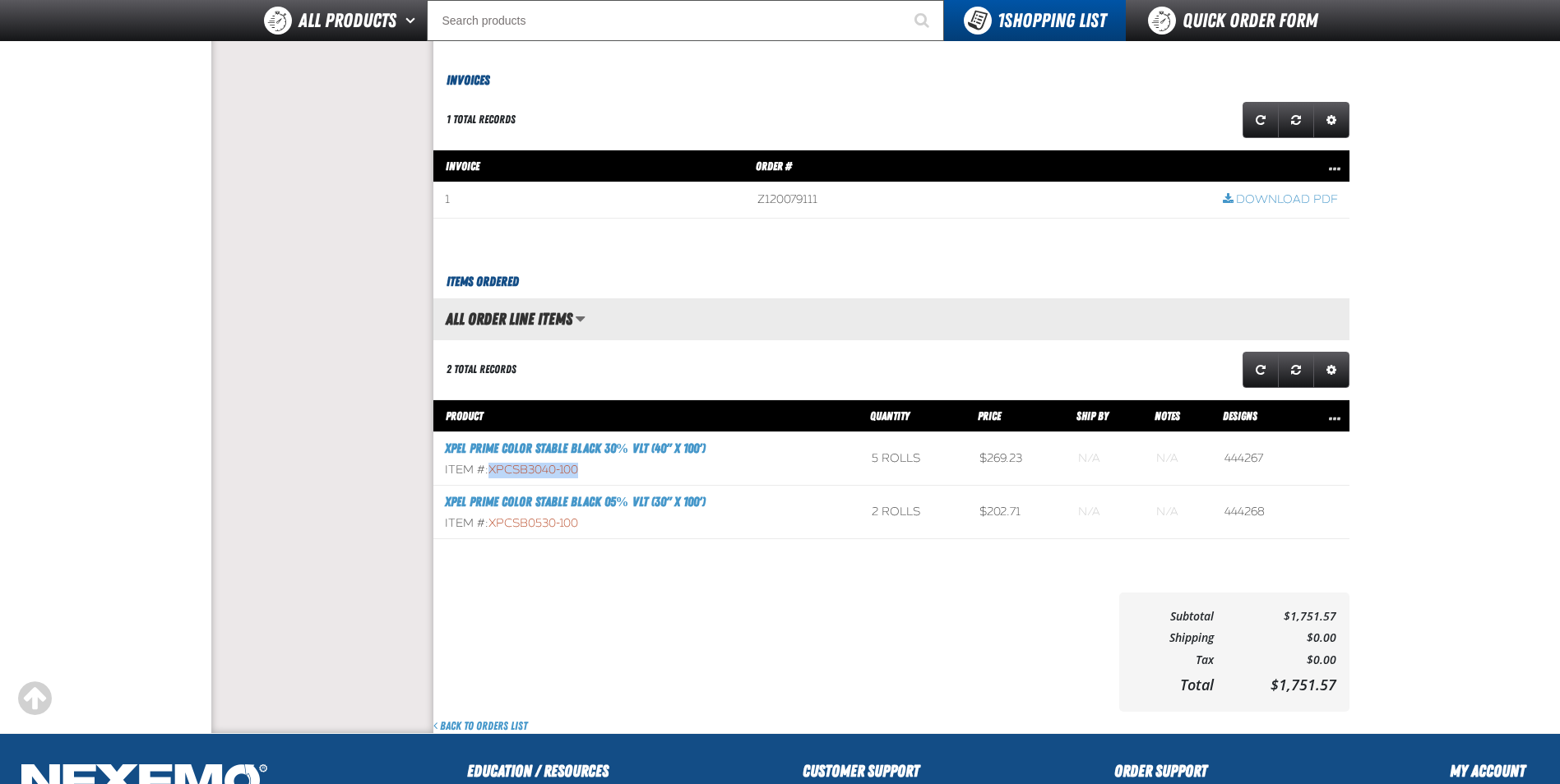
drag, startPoint x: 582, startPoint y: 471, endPoint x: 489, endPoint y: 476, distance: 93.1
click at [489, 476] on div "Item #: XPCSB3040-100" at bounding box center [646, 470] width 404 height 16
drag, startPoint x: 489, startPoint y: 476, endPoint x: 544, endPoint y: 472, distance: 55.1
copy span "XPCSB3040-100"
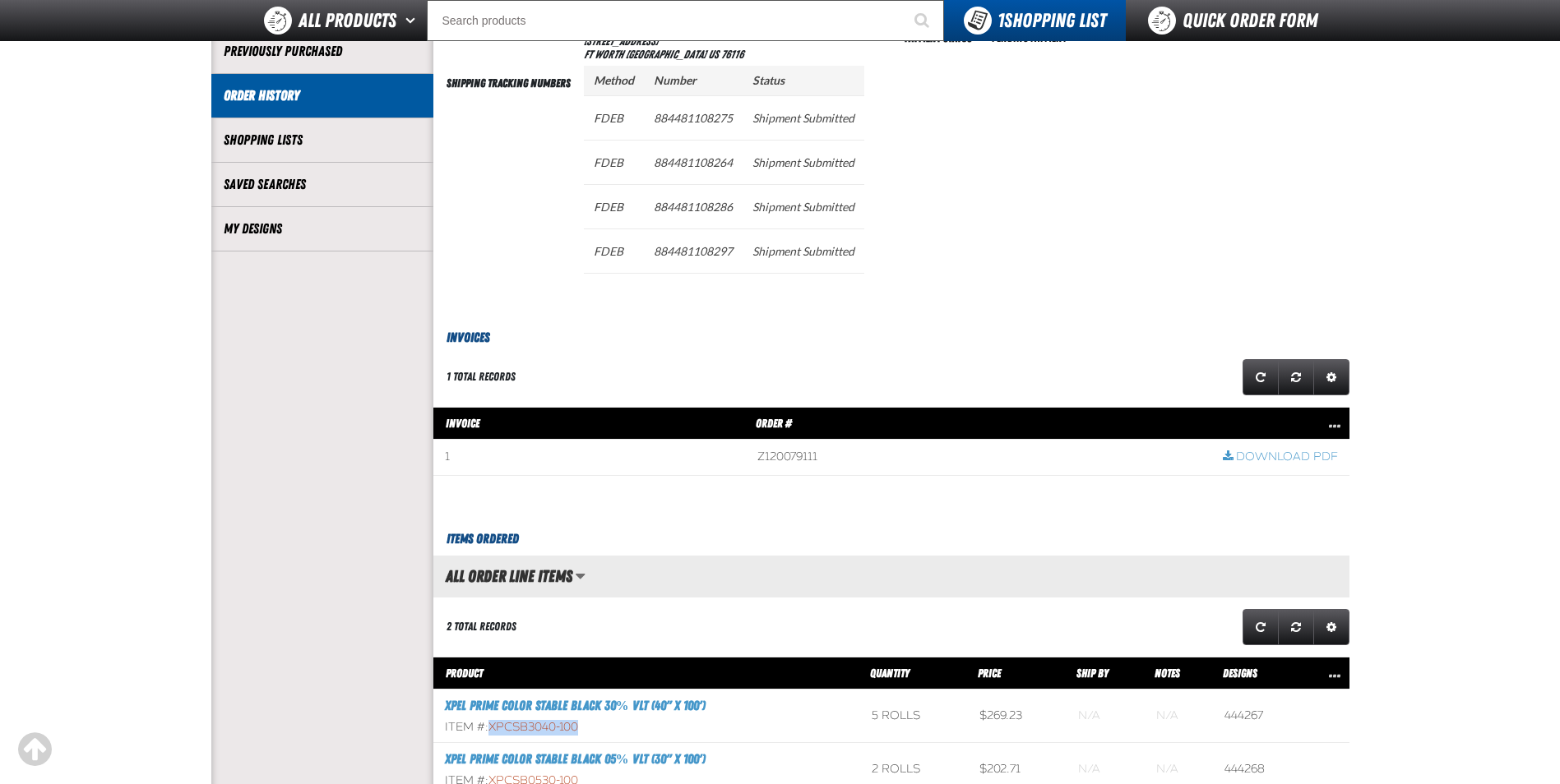
scroll to position [164, 0]
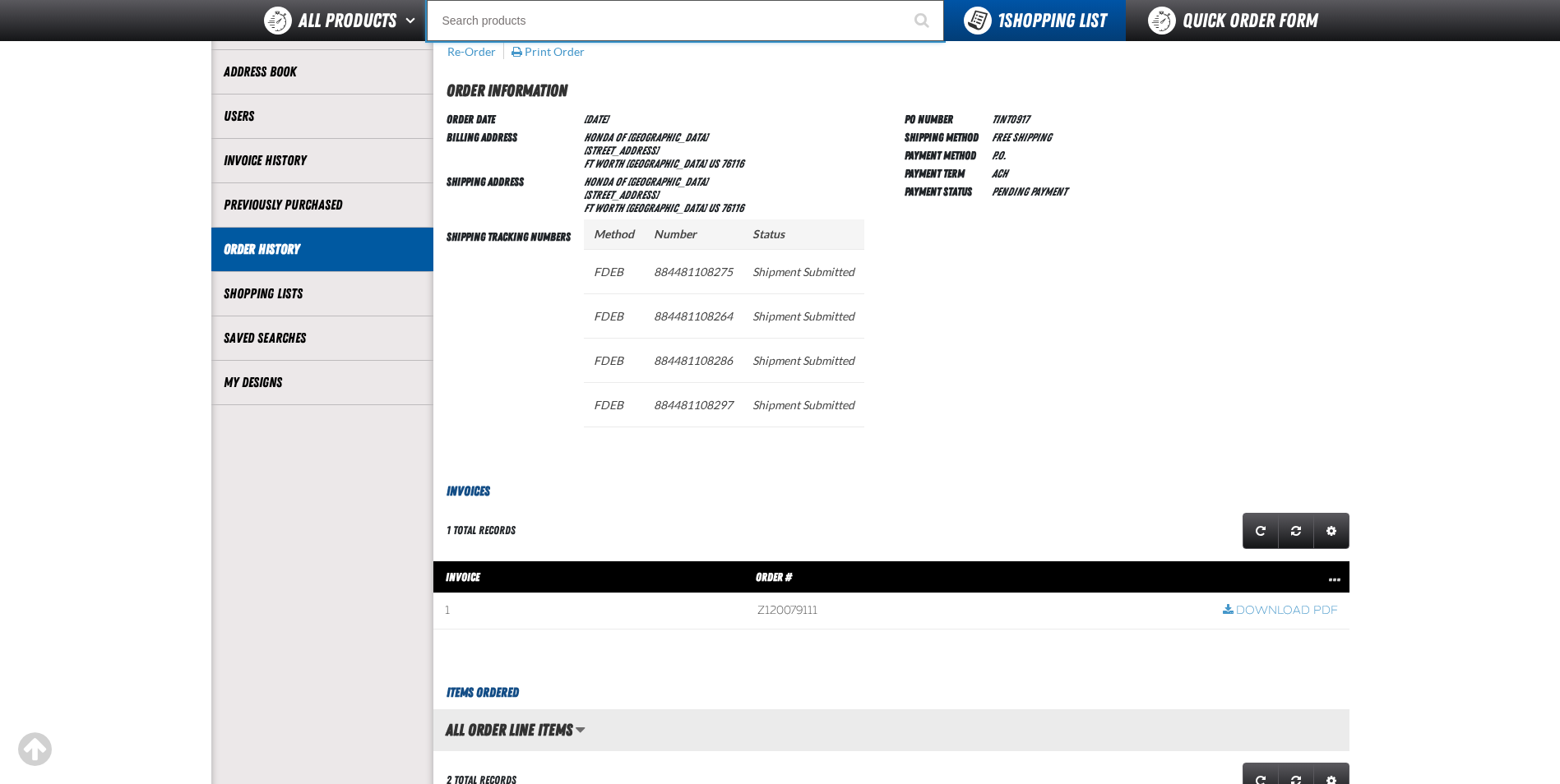
paste input "XPCSB3040-100"
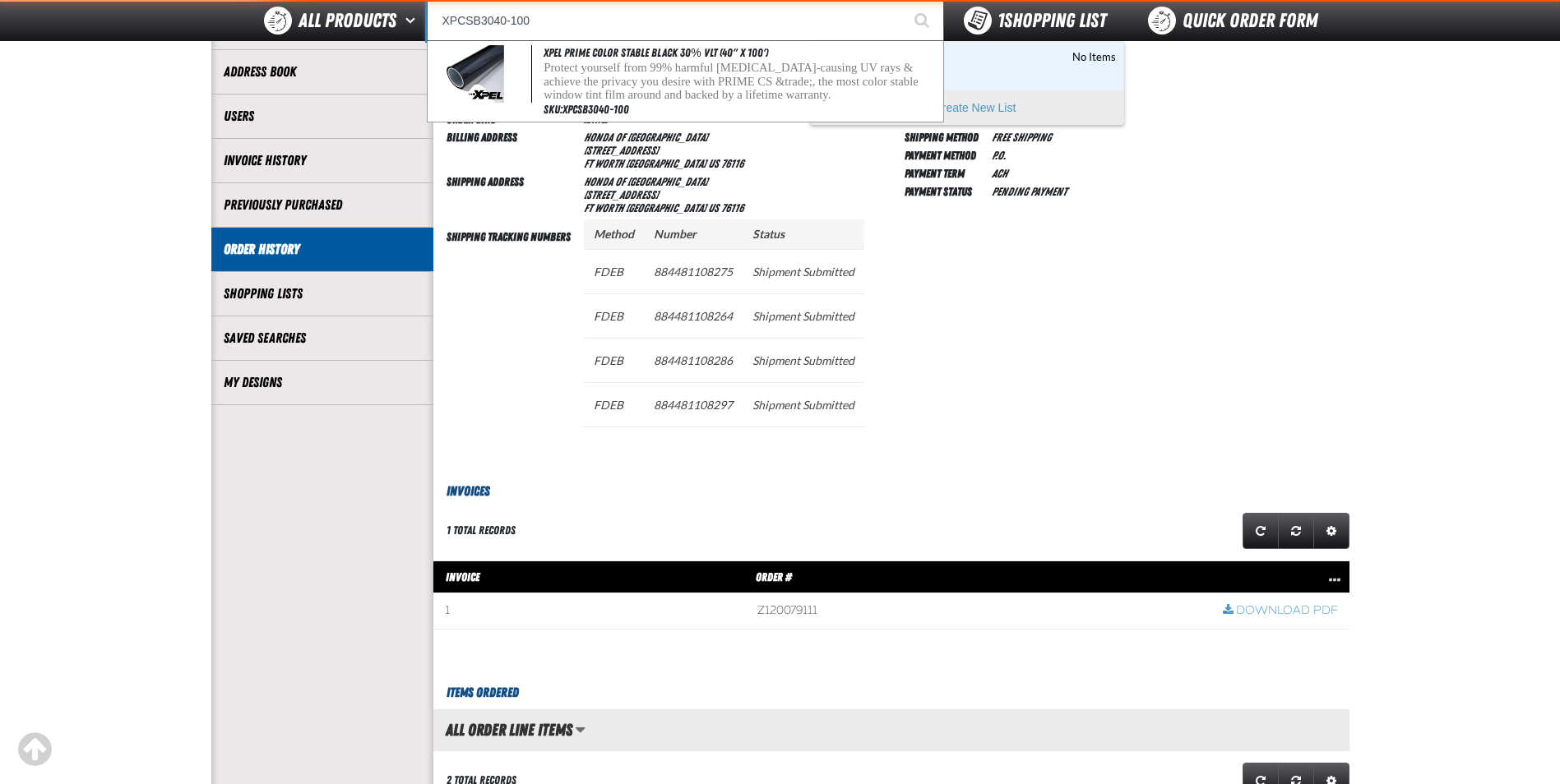
type input "XPCSB3040-100"
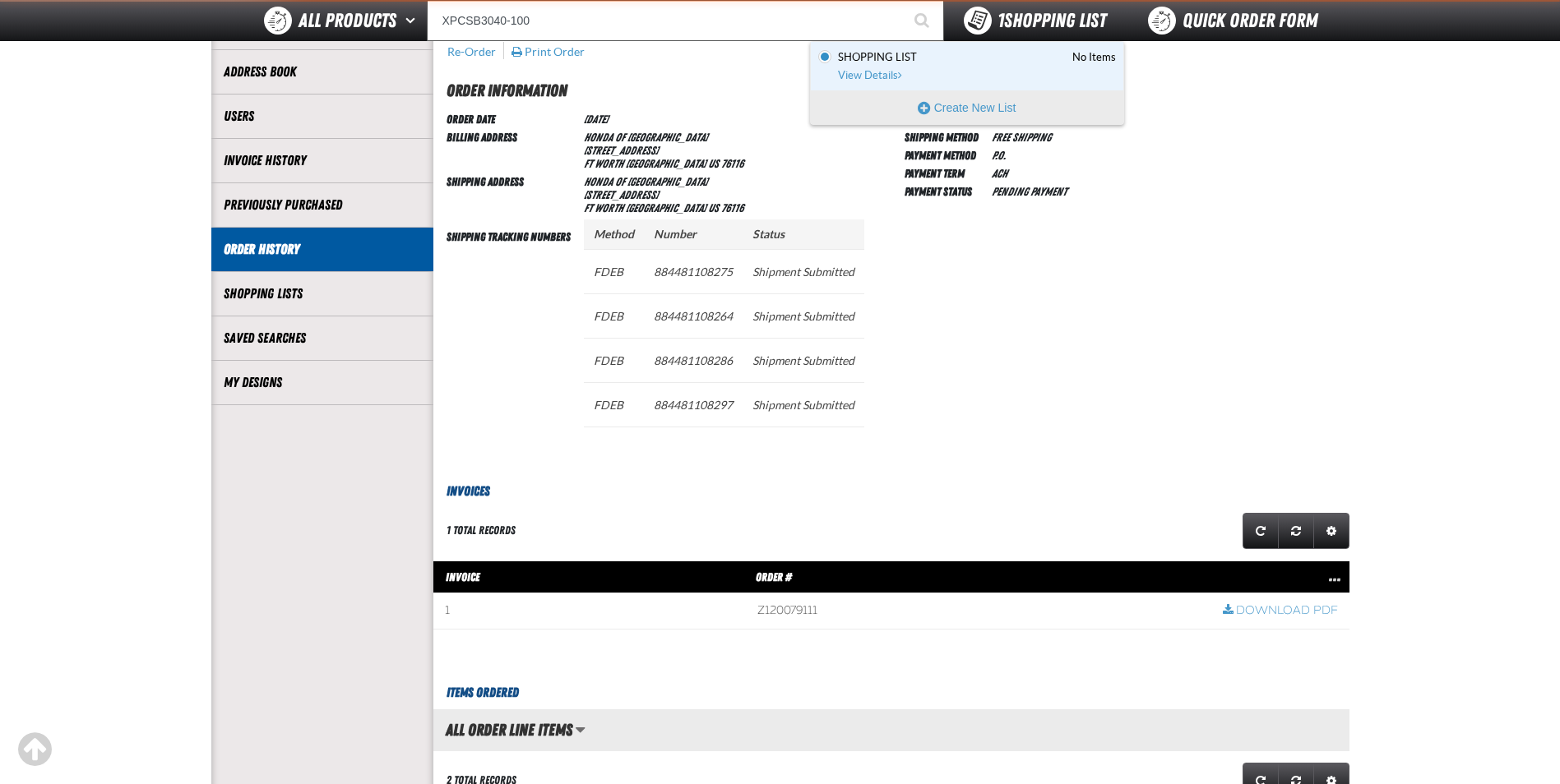
click at [1003, 28] on span "1 Shopping List" at bounding box center [1051, 21] width 109 height 23
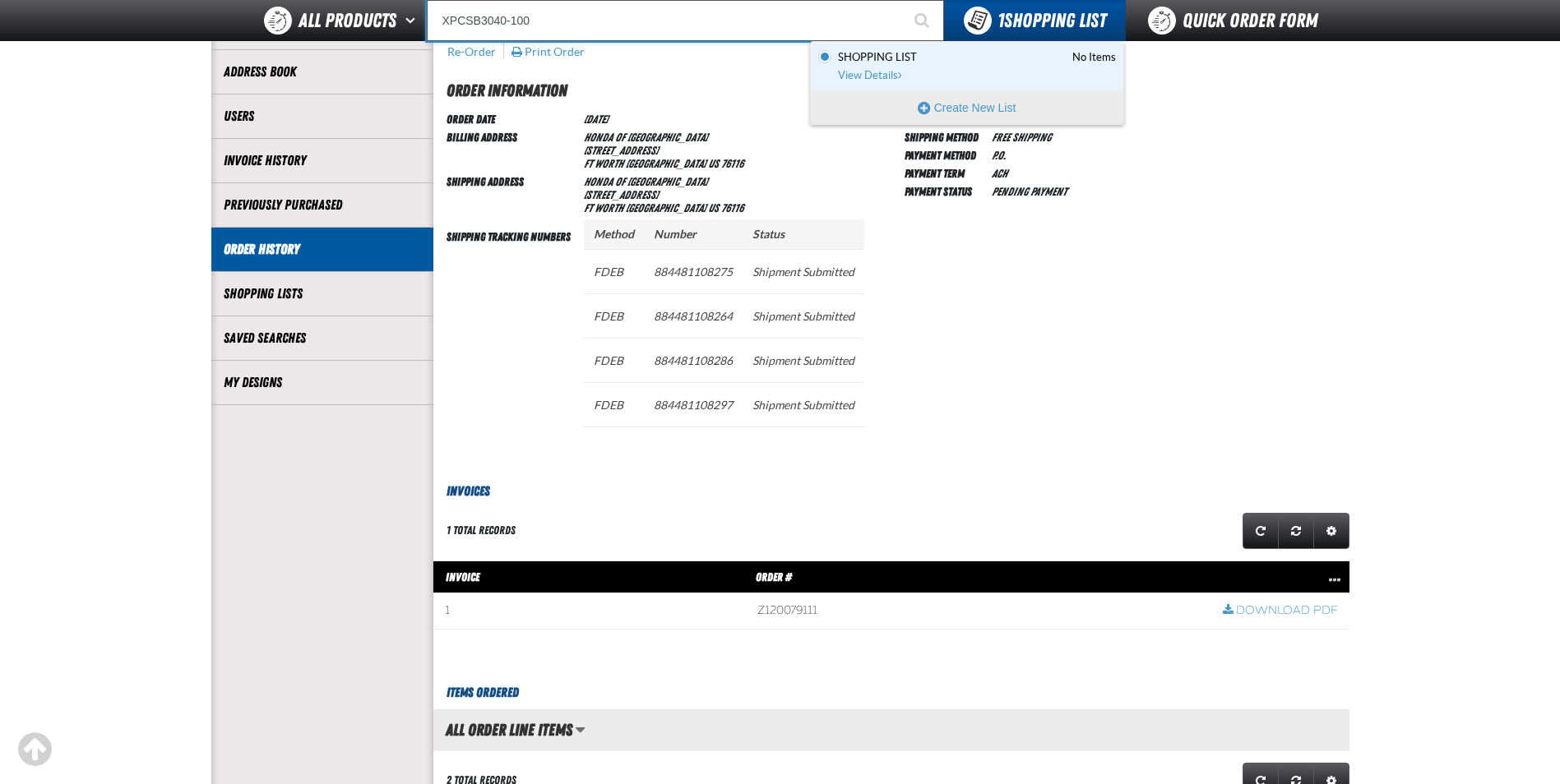
click at [828, 25] on input "XPCSB3040-100" at bounding box center [685, 21] width 517 height 41
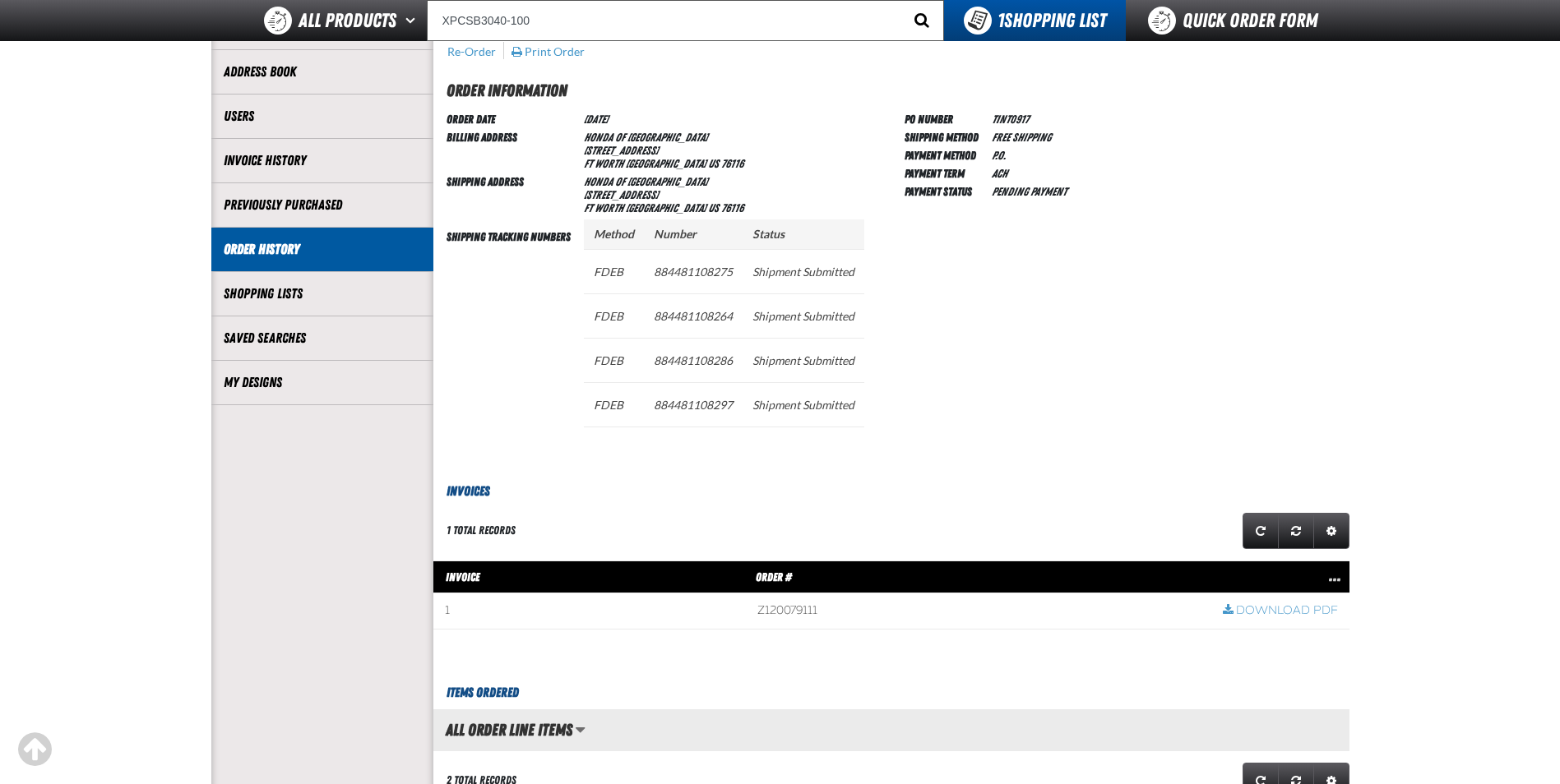
click at [920, 19] on span "Start Searching" at bounding box center [921, 21] width 15 height 16
